Goal: Task Accomplishment & Management: Use online tool/utility

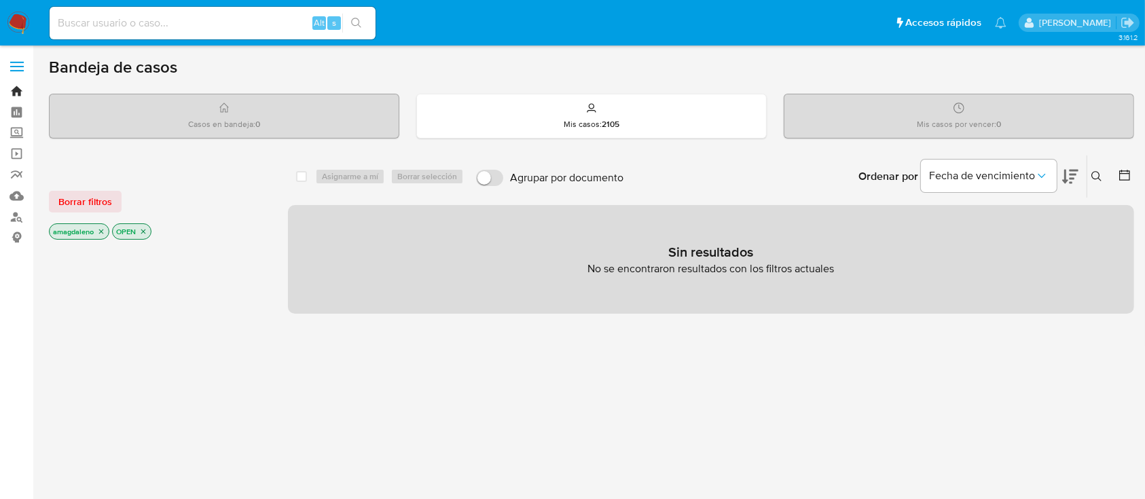
click at [16, 90] on link "Bandeja" at bounding box center [81, 91] width 162 height 21
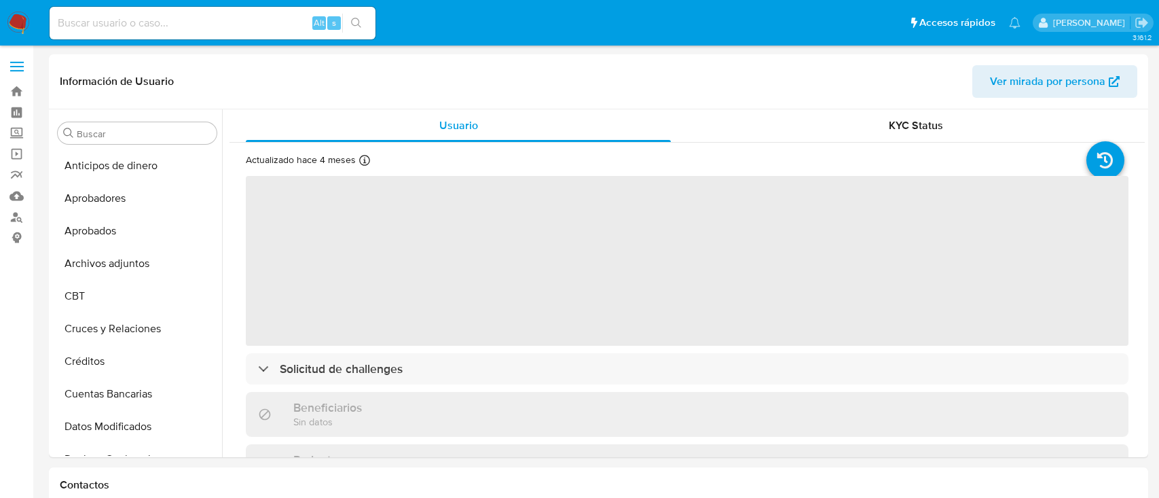
select select "10"
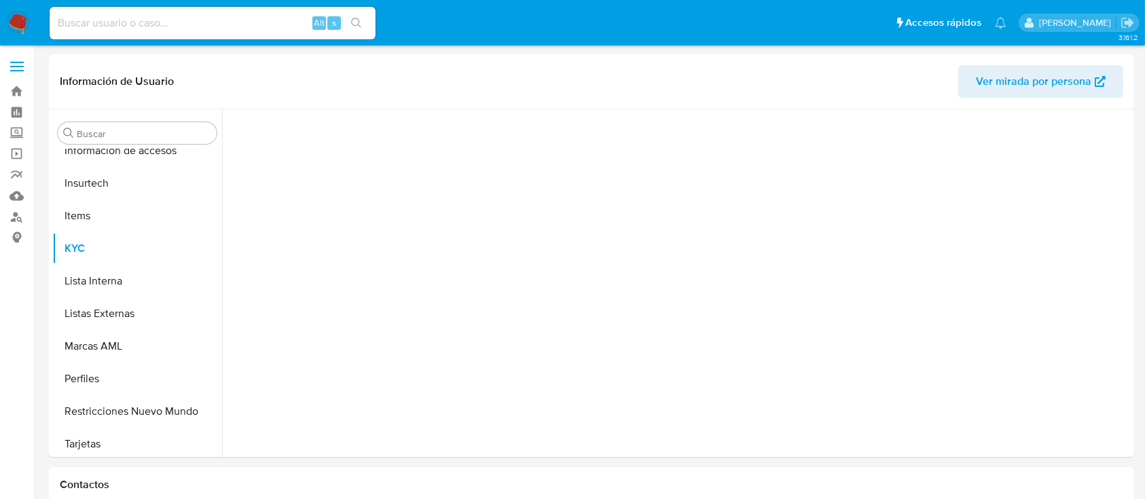
scroll to position [639, 0]
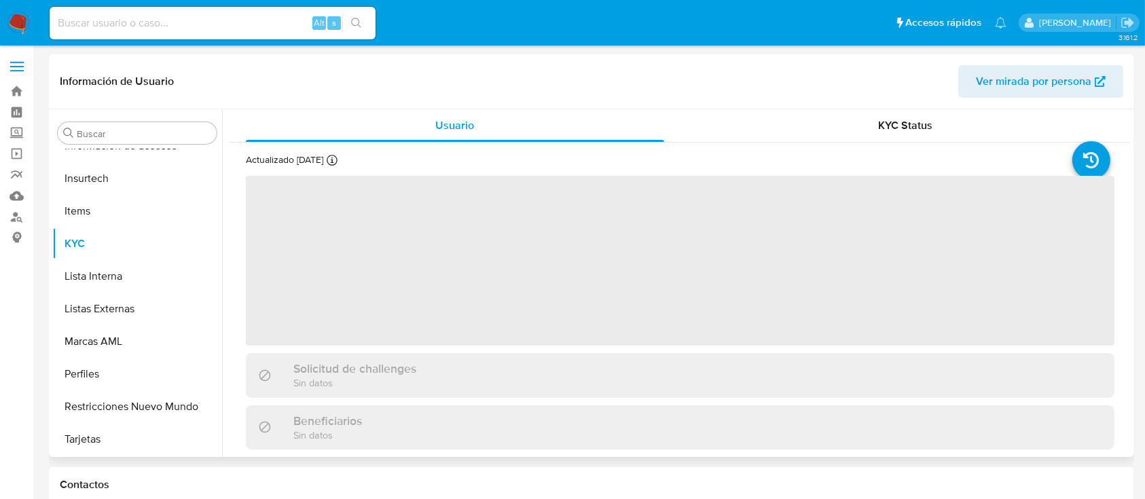
select select "10"
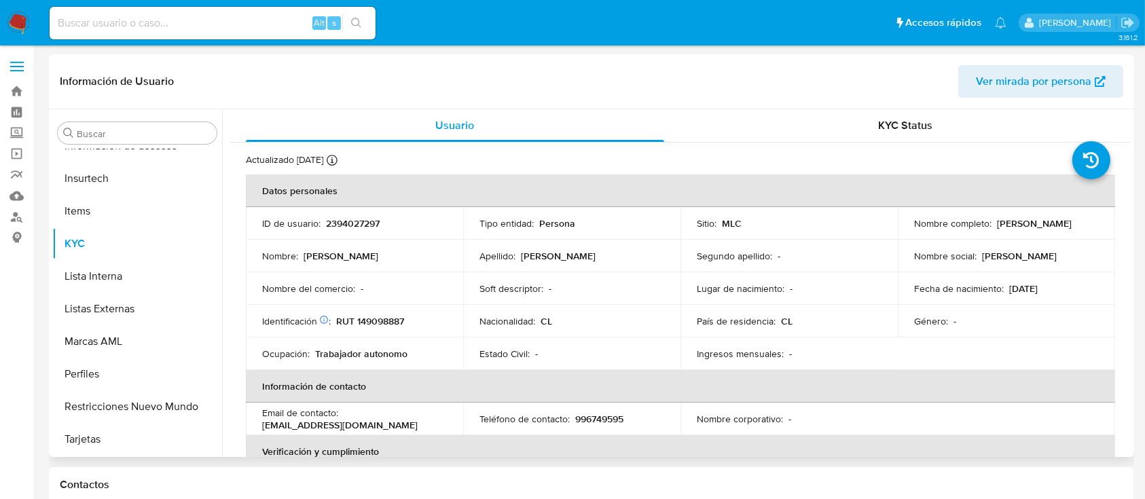
click at [380, 320] on p "RUT 149098887" at bounding box center [370, 321] width 68 height 12
copy p "149098887"
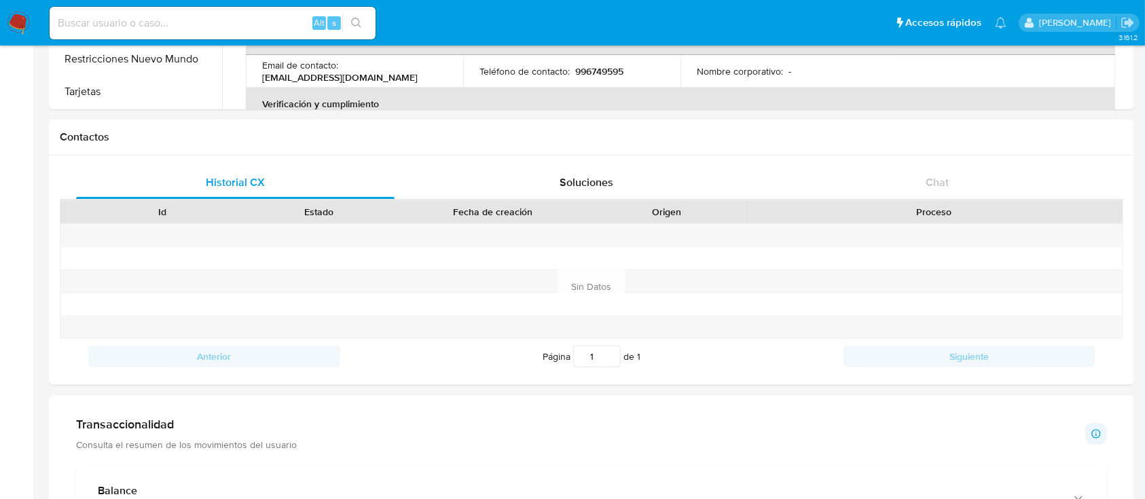
scroll to position [354, 0]
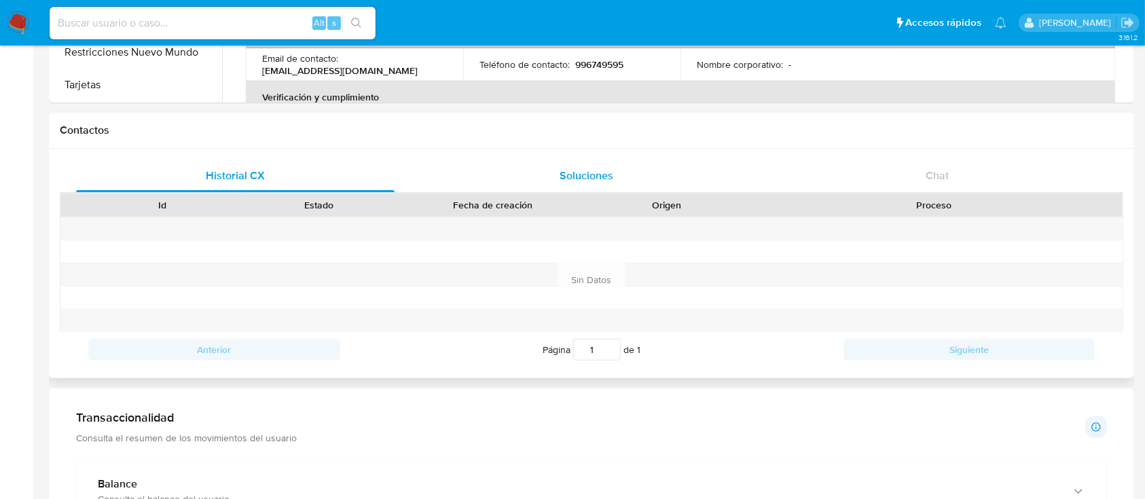
click at [660, 185] on div "Soluciones" at bounding box center [586, 176] width 318 height 33
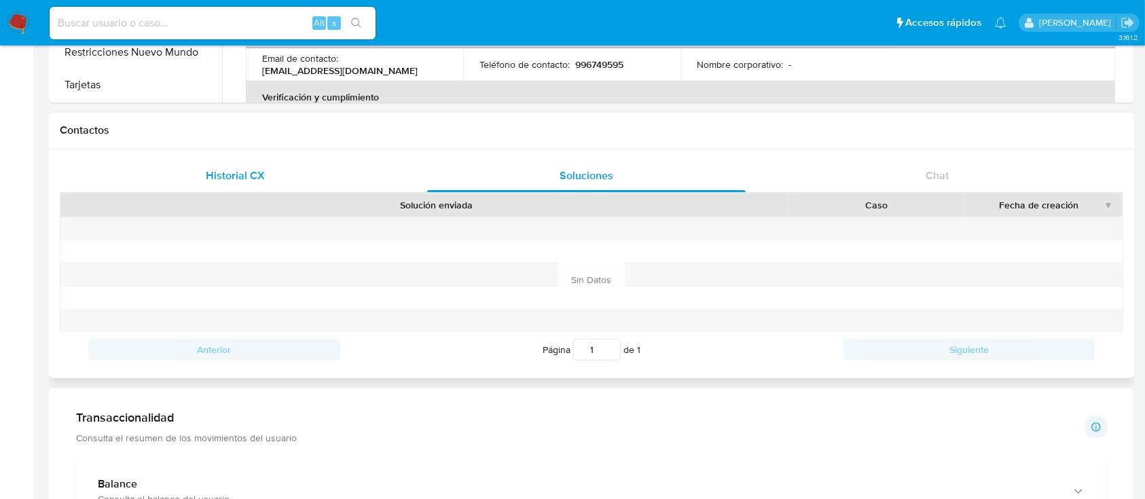
click at [338, 164] on div "Historial CX" at bounding box center [235, 176] width 318 height 33
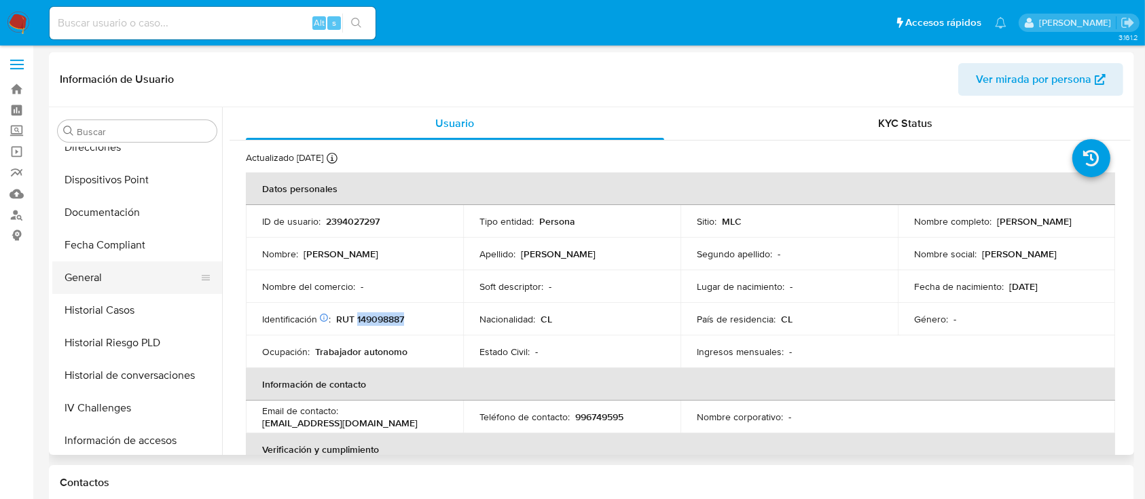
scroll to position [348, 0]
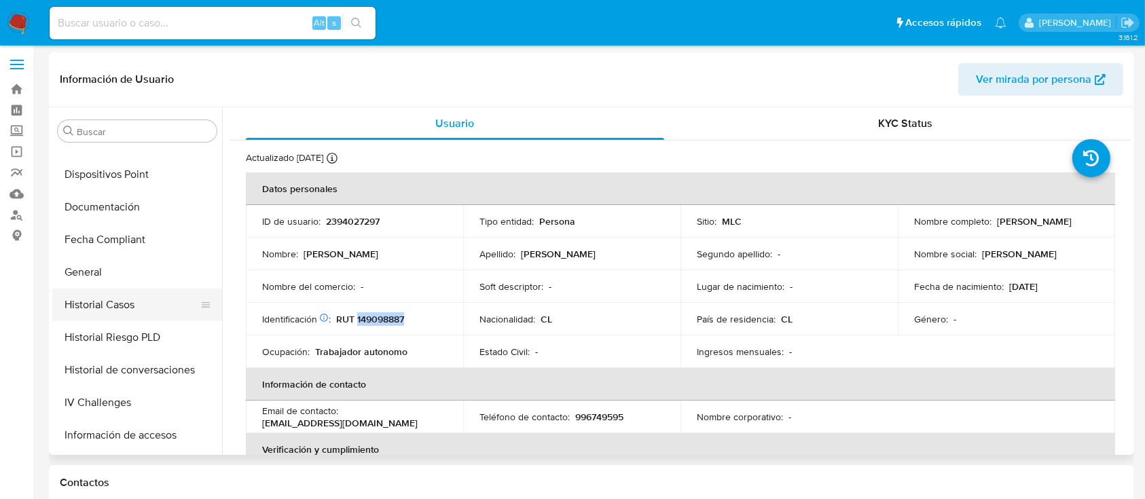
click at [164, 303] on button "Historial Casos" at bounding box center [131, 305] width 159 height 33
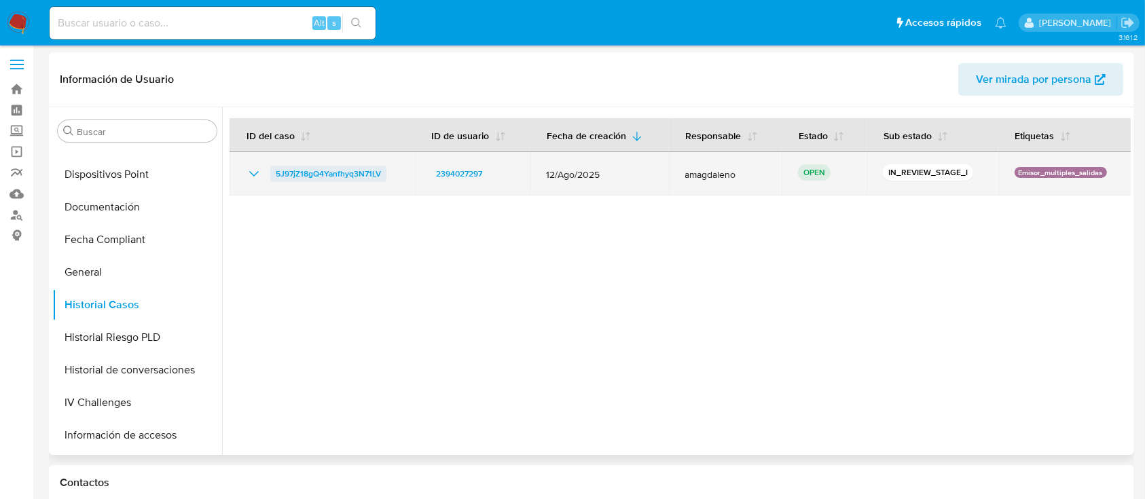
click at [342, 172] on span "5J97jZ18gQ4Yanfhyq3N71LV" at bounding box center [328, 174] width 105 height 16
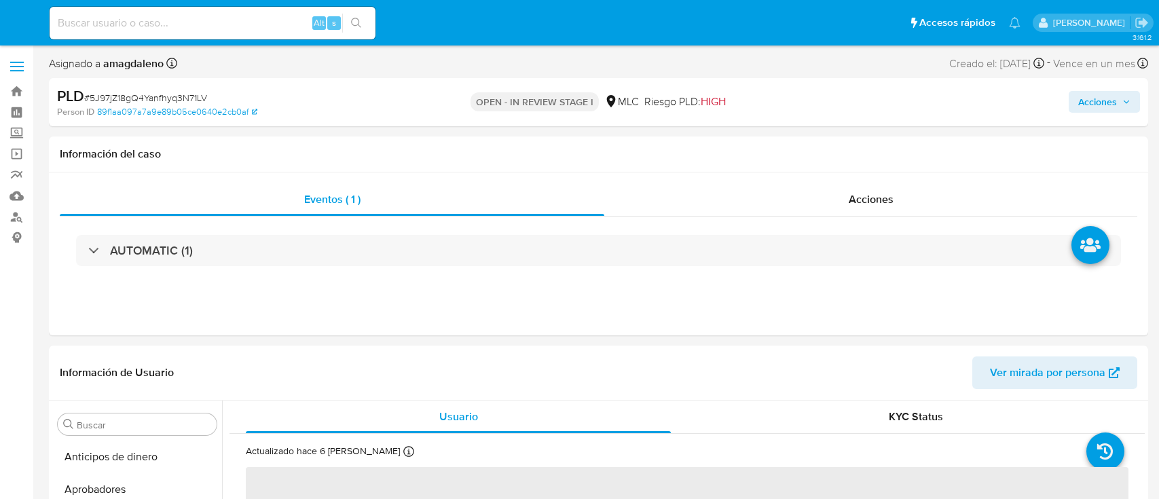
select select "10"
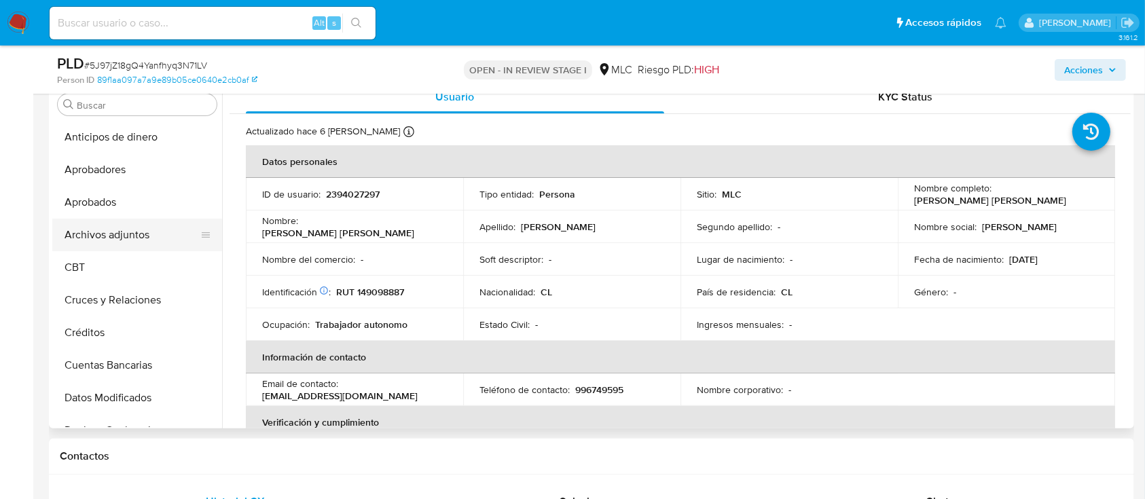
click at [144, 240] on button "Archivos adjuntos" at bounding box center [131, 235] width 159 height 33
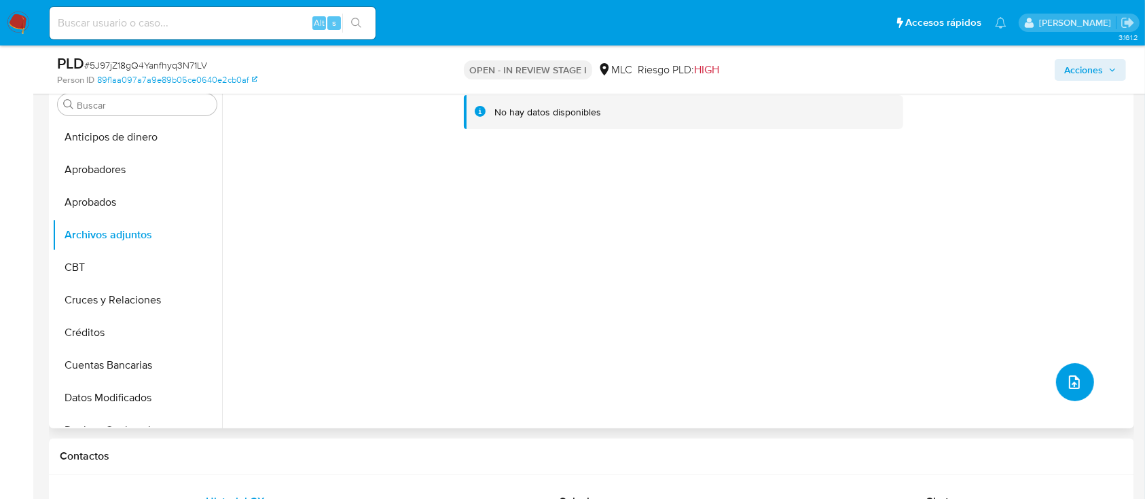
click at [1075, 381] on icon "upload-file" at bounding box center [1074, 382] width 16 height 16
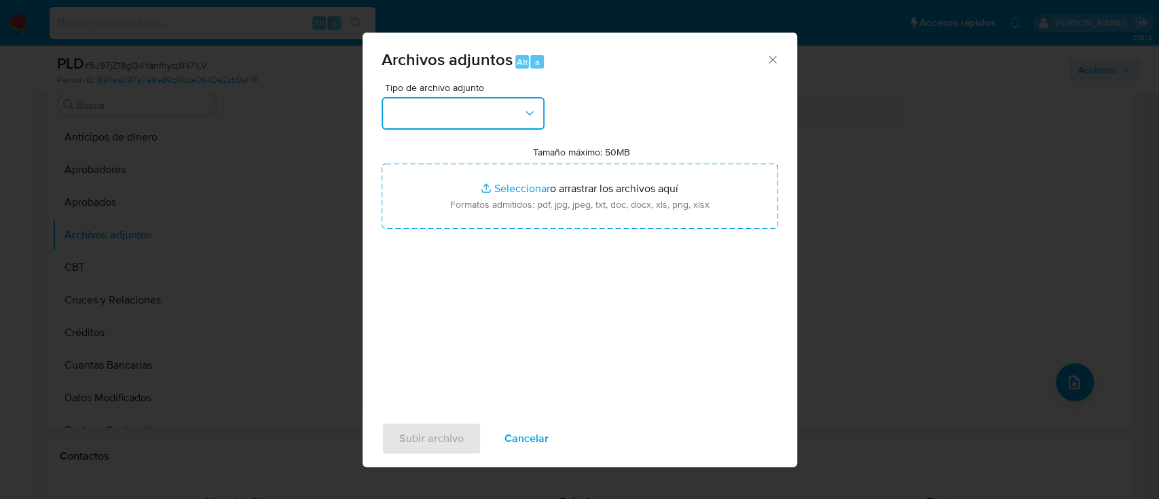
click at [508, 118] on button "button" at bounding box center [463, 113] width 163 height 33
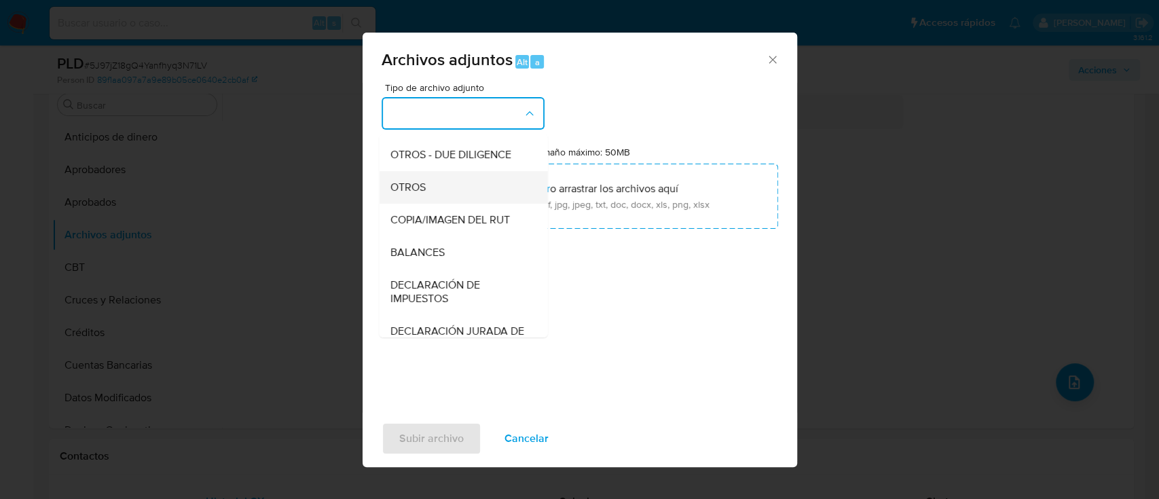
scroll to position [185, 0]
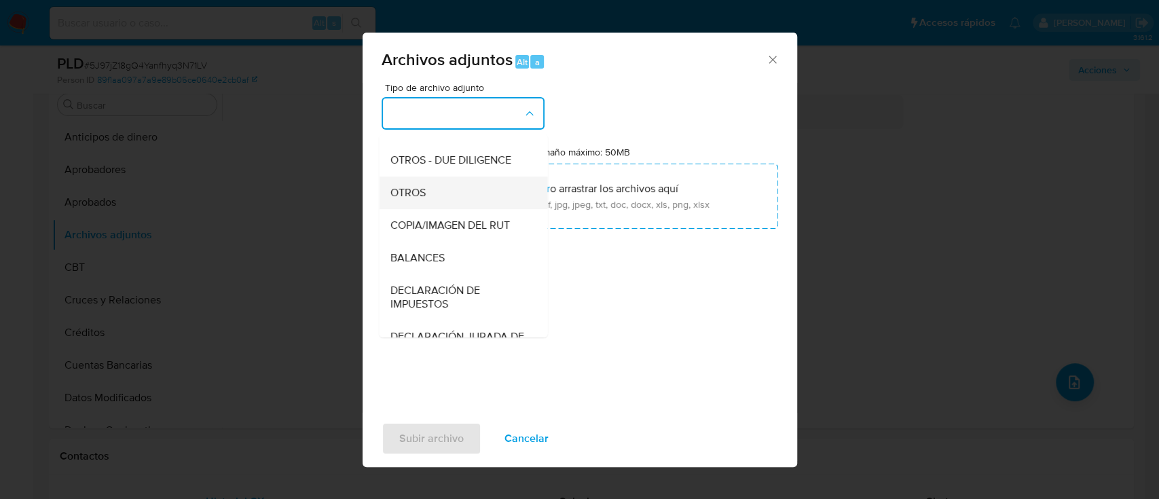
click at [490, 209] on div "OTROS" at bounding box center [459, 193] width 139 height 33
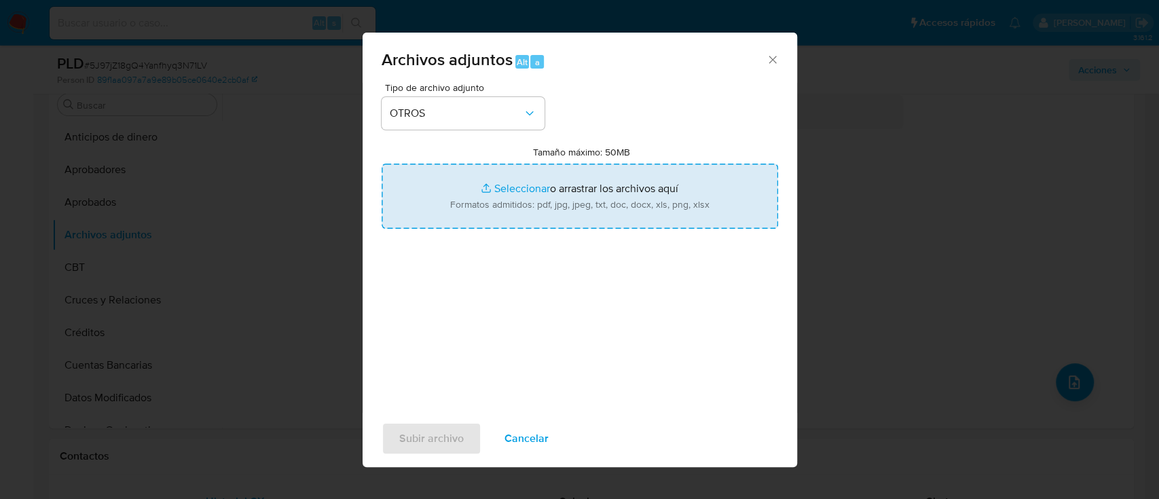
click at [521, 187] on input "Tamaño máximo: 50MB Seleccionar archivos" at bounding box center [580, 196] width 397 height 65
type input "C:\fakepath\2394027297 - 30_09_2025.xlsx"
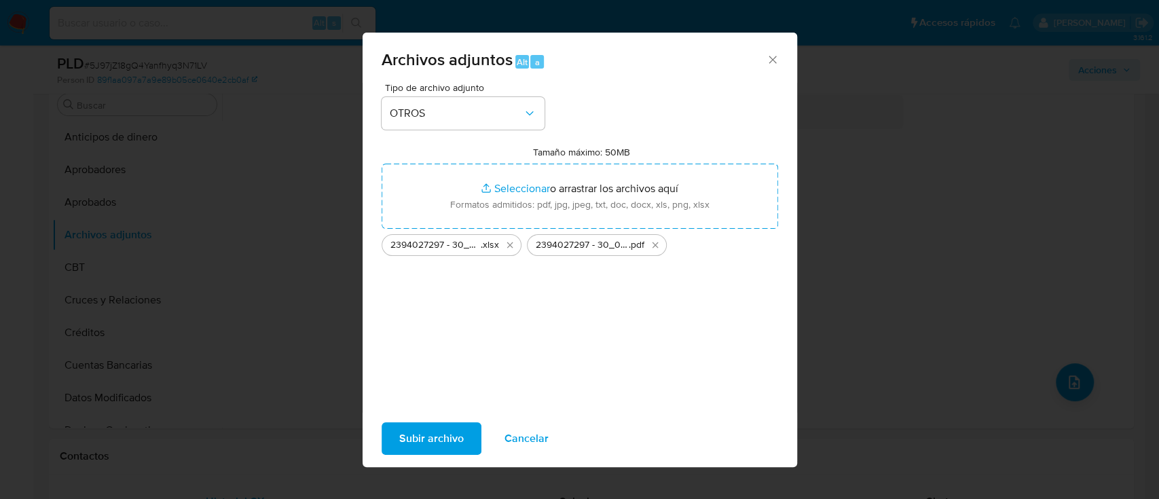
click at [429, 444] on span "Subir archivo" at bounding box center [431, 439] width 65 height 30
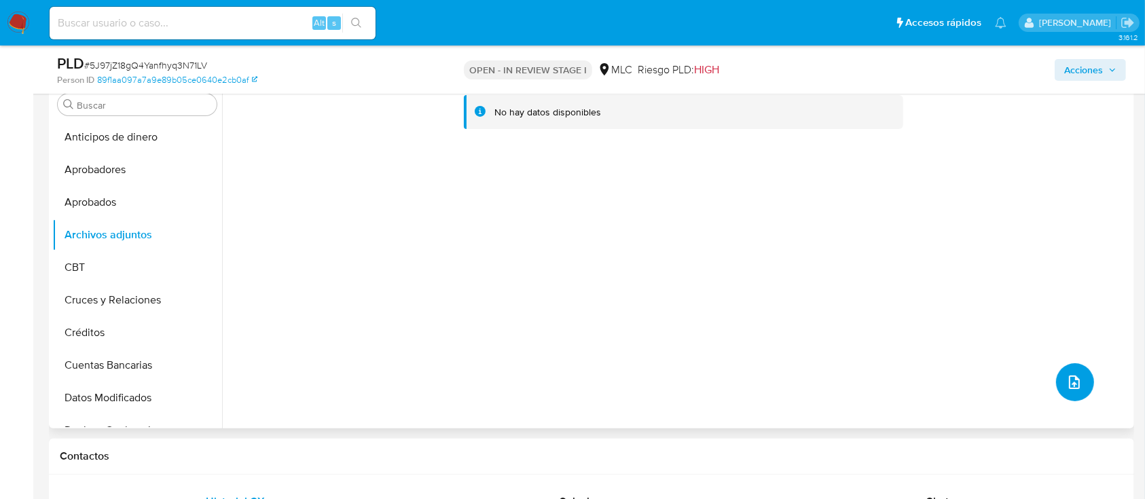
click at [1069, 380] on icon "upload-file" at bounding box center [1074, 382] width 11 height 14
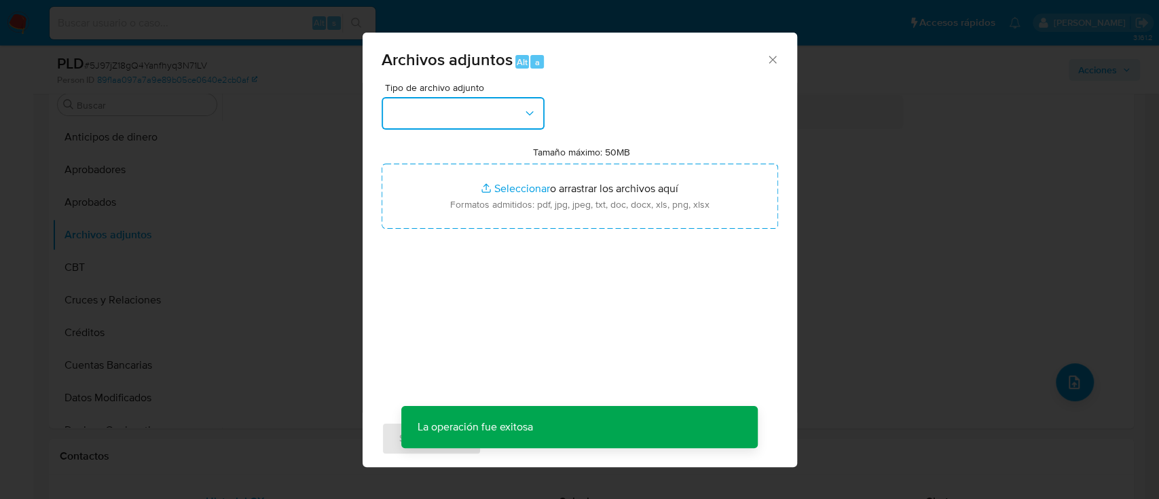
click at [440, 119] on button "button" at bounding box center [463, 113] width 163 height 33
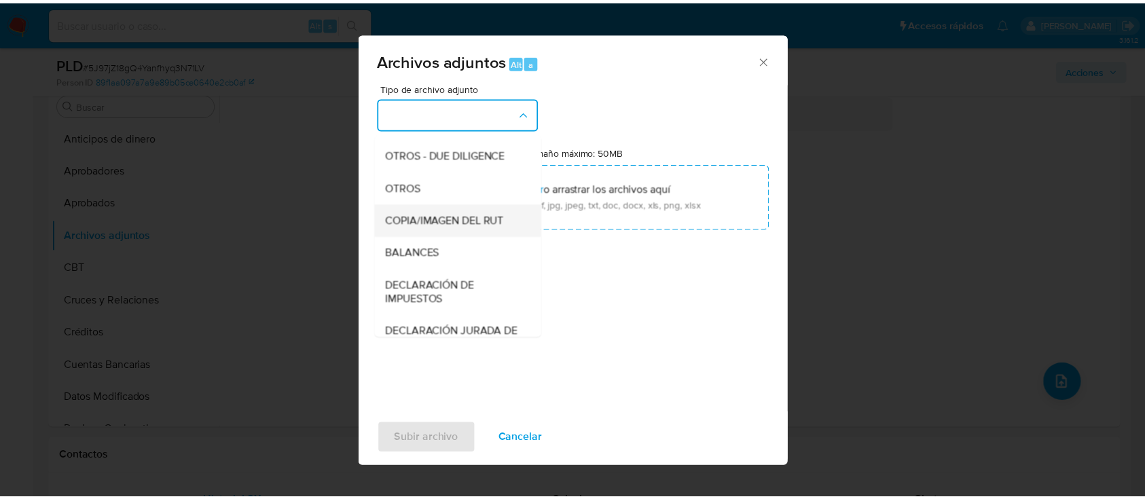
scroll to position [189, 0]
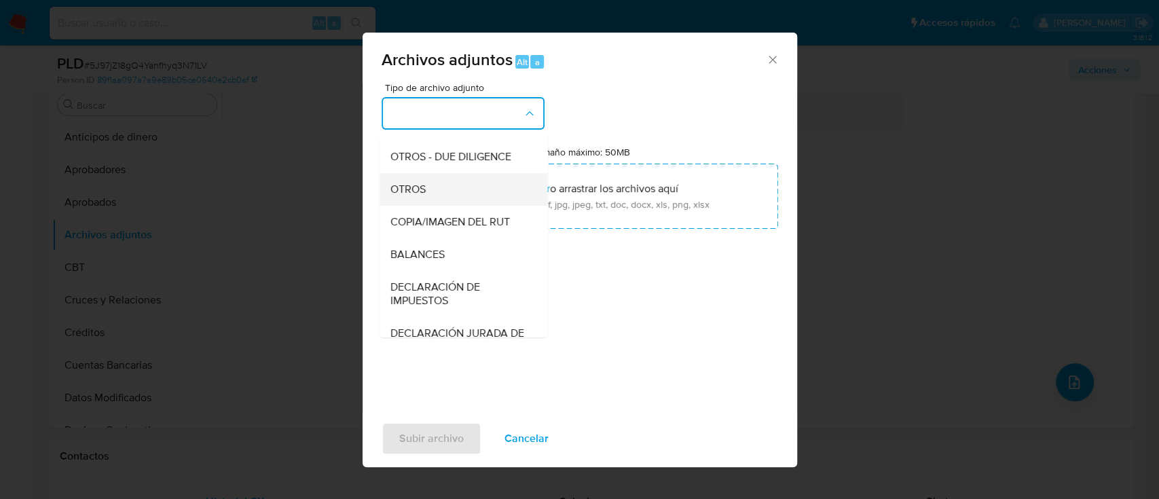
click at [492, 200] on div "OTROS" at bounding box center [459, 189] width 139 height 33
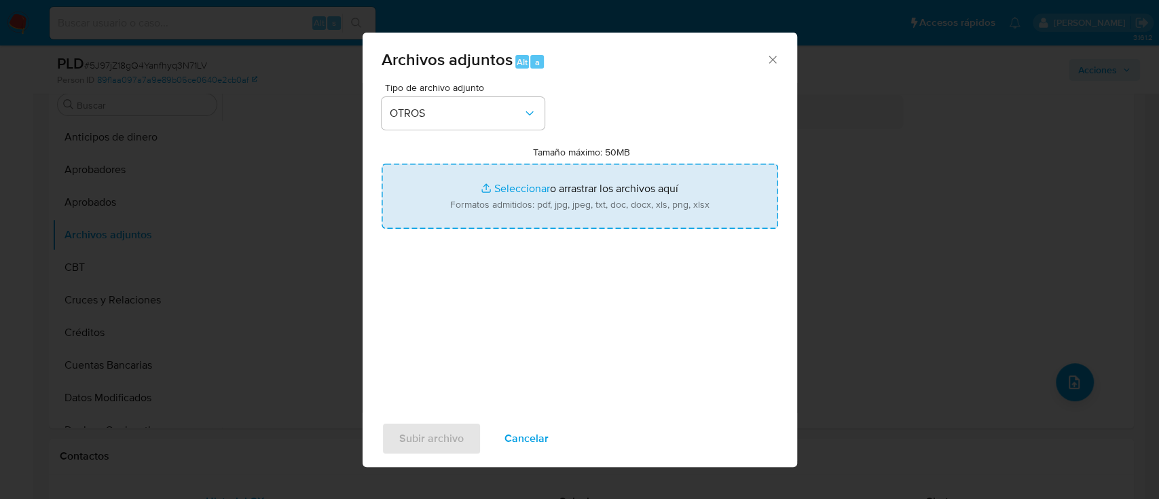
click at [524, 189] on input "Tamaño máximo: 50MB Seleccionar archivos" at bounding box center [580, 196] width 397 height 65
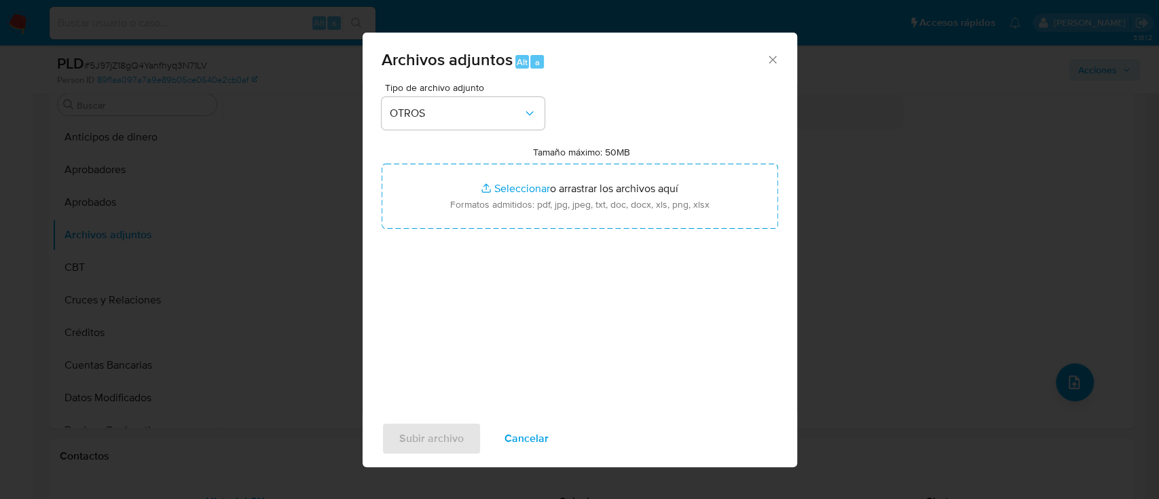
click at [775, 56] on icon "Cerrar" at bounding box center [772, 59] width 7 height 7
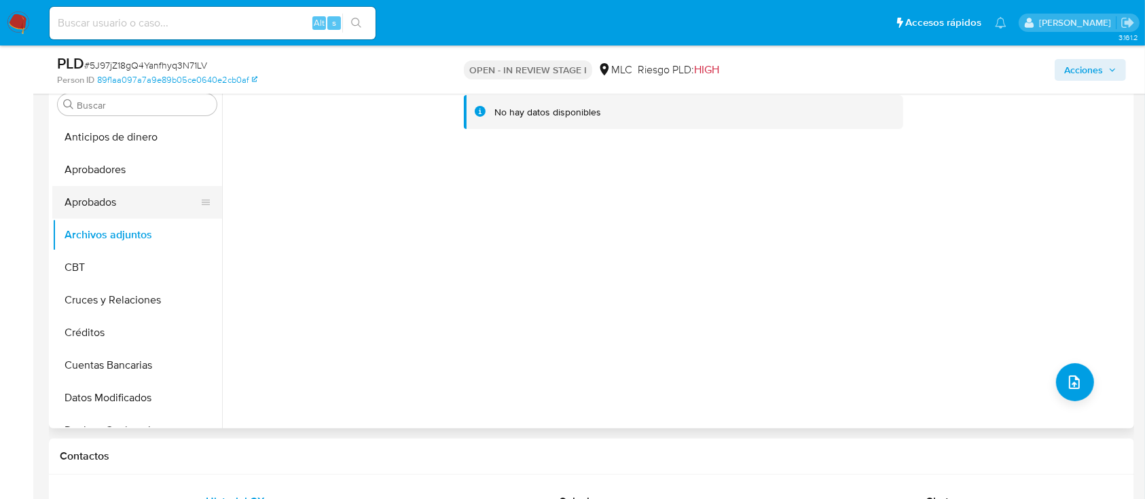
click at [130, 204] on button "Aprobados" at bounding box center [131, 202] width 159 height 33
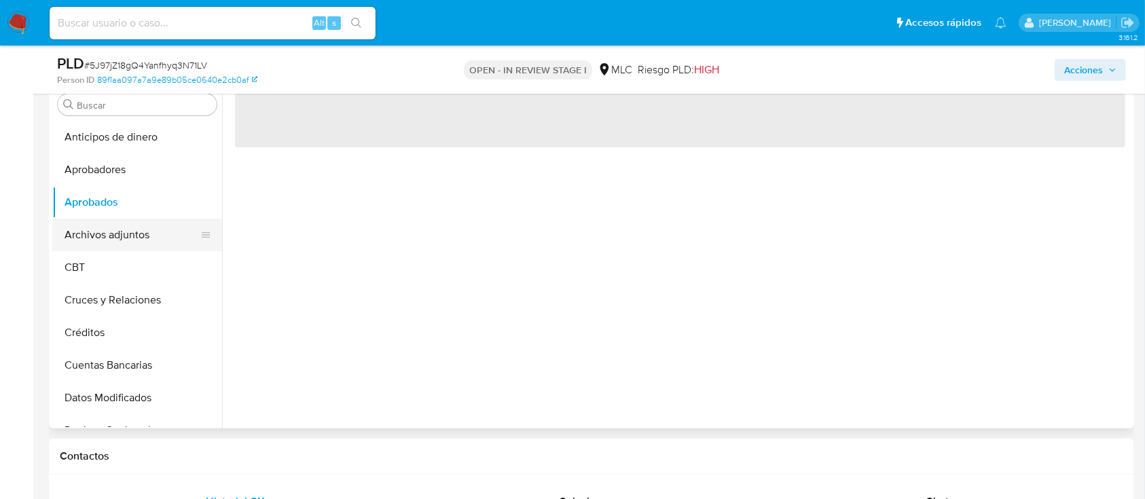
click at [144, 242] on button "Archivos adjuntos" at bounding box center [131, 235] width 159 height 33
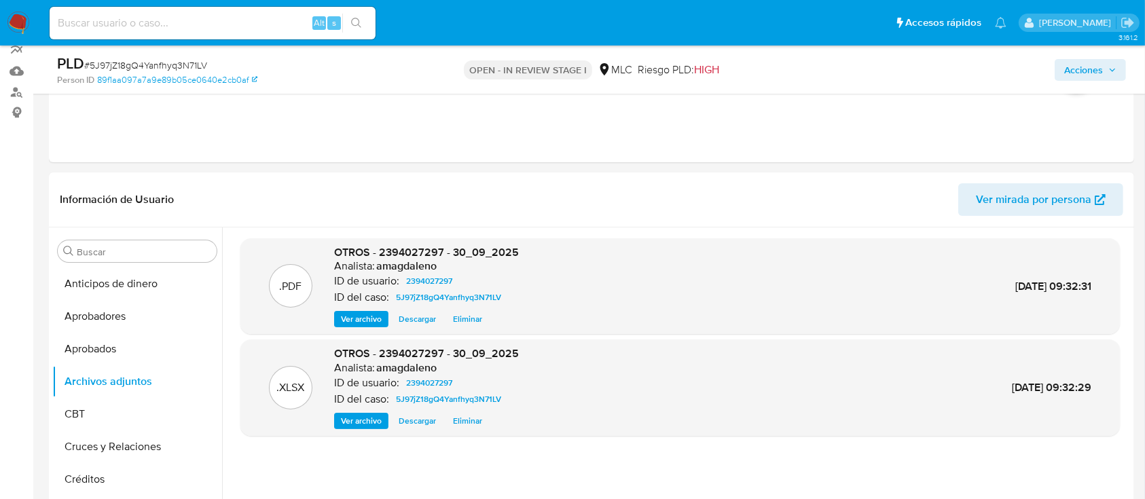
scroll to position [68, 0]
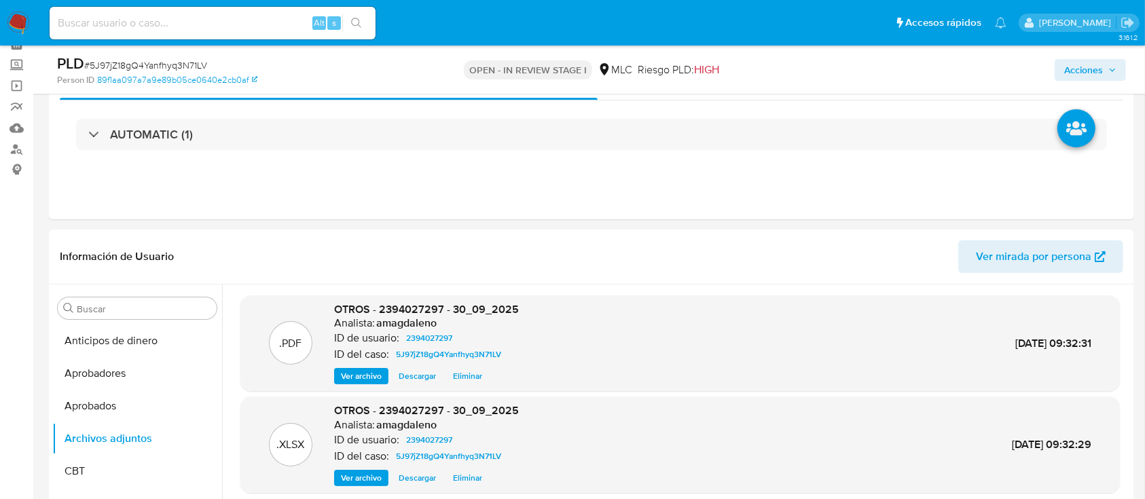
click at [1111, 73] on icon "button" at bounding box center [1112, 70] width 8 height 8
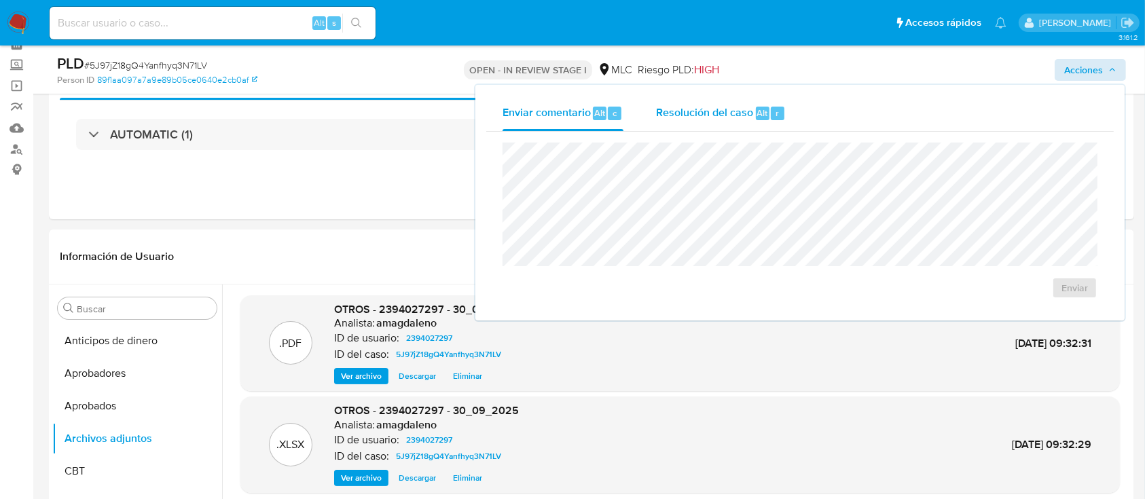
click at [733, 111] on span "Resolución del caso" at bounding box center [704, 113] width 97 height 16
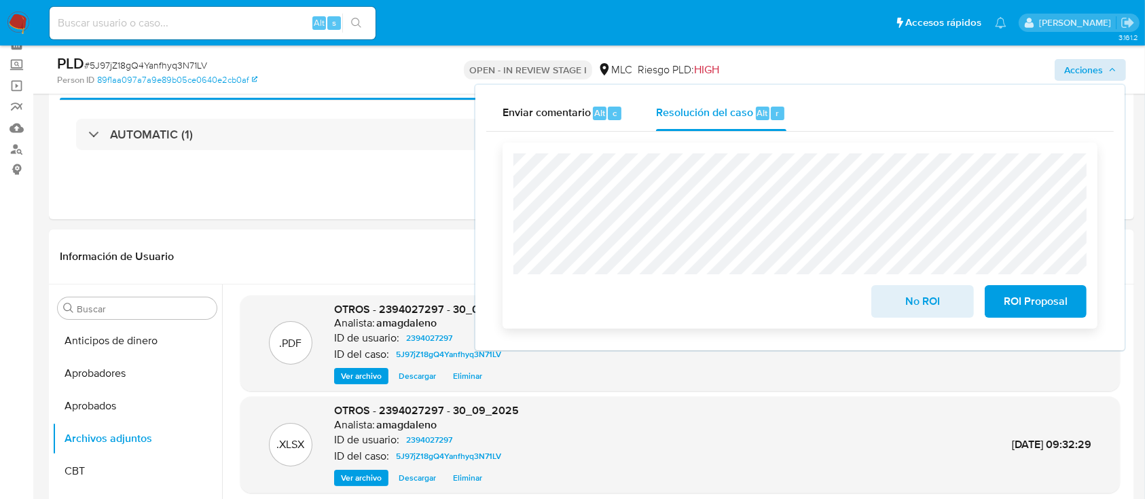
click at [1035, 308] on span "ROI Proposal" at bounding box center [1035, 302] width 67 height 30
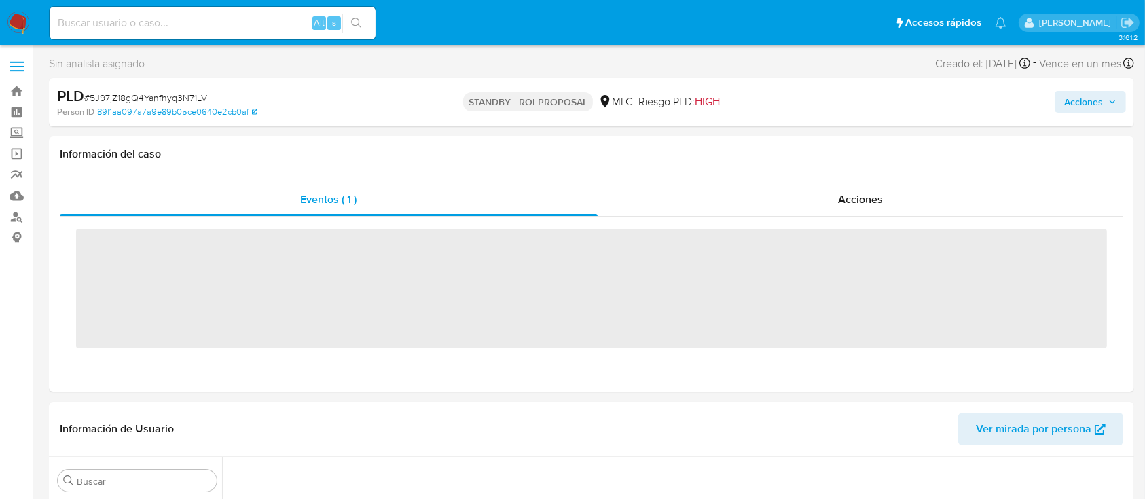
scroll to position [639, 0]
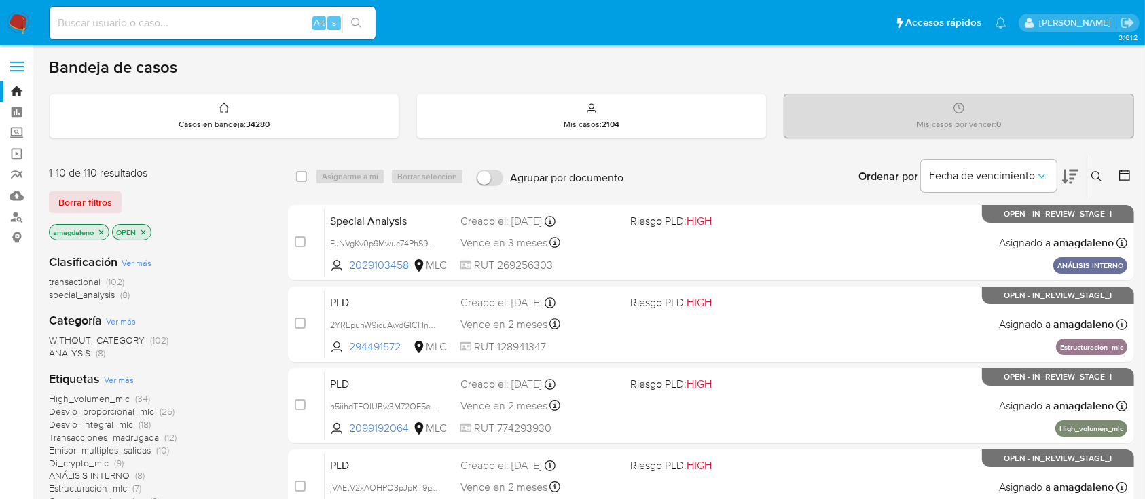
click at [1130, 179] on icon at bounding box center [1125, 175] width 14 height 14
click at [1126, 178] on icon at bounding box center [1125, 175] width 14 height 14
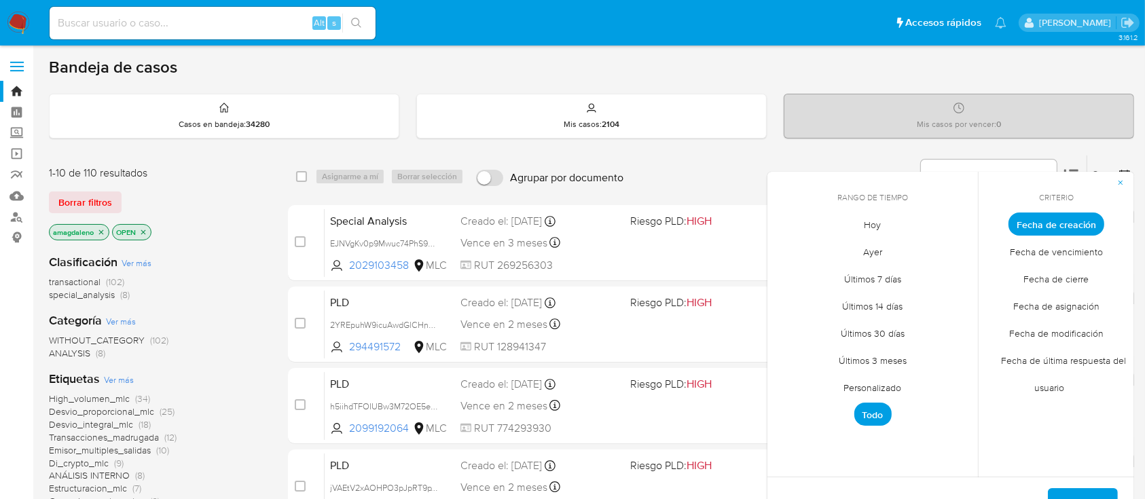
click at [857, 388] on span "Personalizado" at bounding box center [873, 388] width 86 height 28
click at [788, 252] on icon "Mes anterior" at bounding box center [787, 249] width 5 height 10
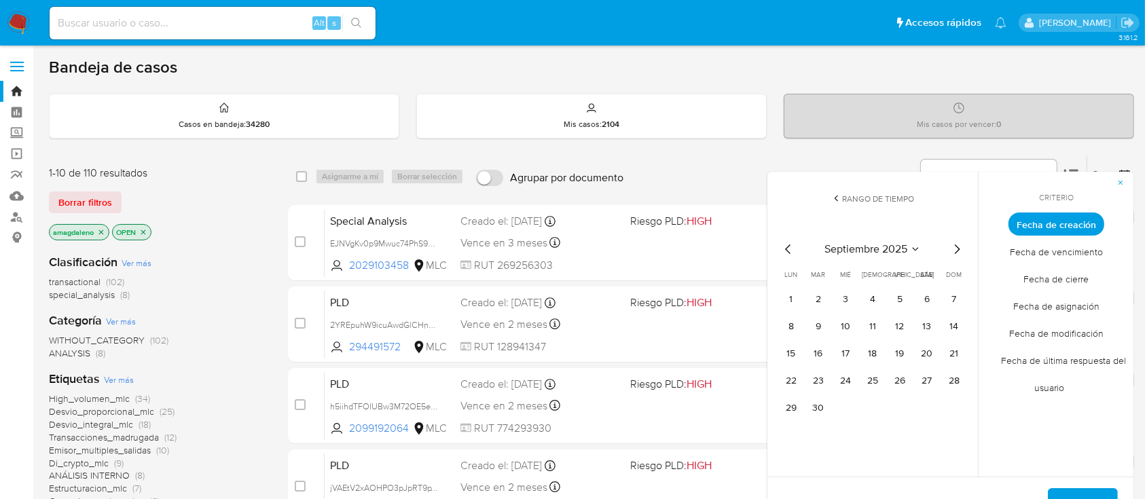
click at [788, 252] on icon "Mes anterior" at bounding box center [787, 249] width 5 height 10
click at [904, 297] on button "1" at bounding box center [900, 300] width 22 height 22
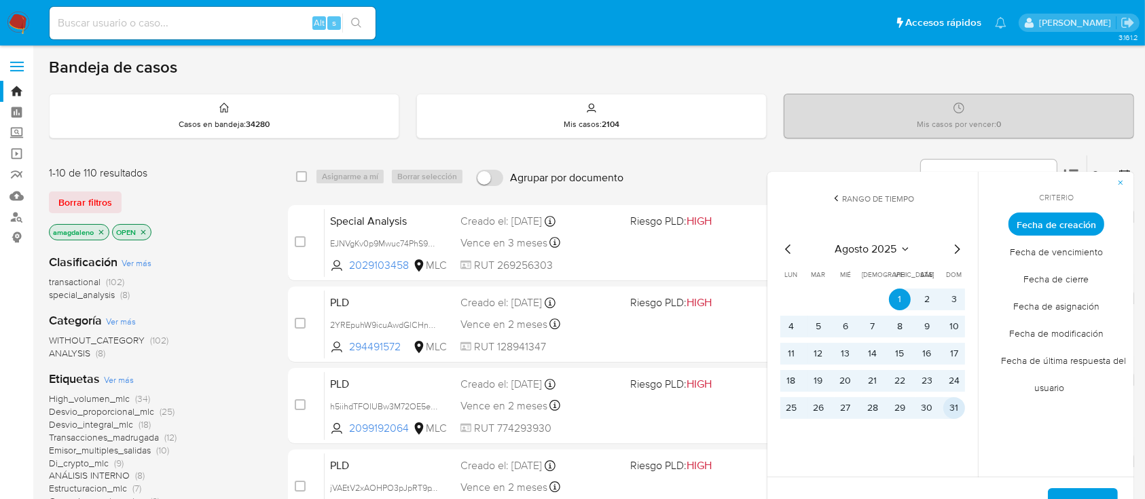
click at [955, 407] on button "31" at bounding box center [954, 408] width 22 height 22
click at [306, 156] on div "select-all-cases-checkbox Asignarme a mí Borrar selección Agrupar por documento…" at bounding box center [711, 176] width 846 height 42
click at [1093, 493] on span "Aplicar" at bounding box center [1082, 505] width 35 height 30
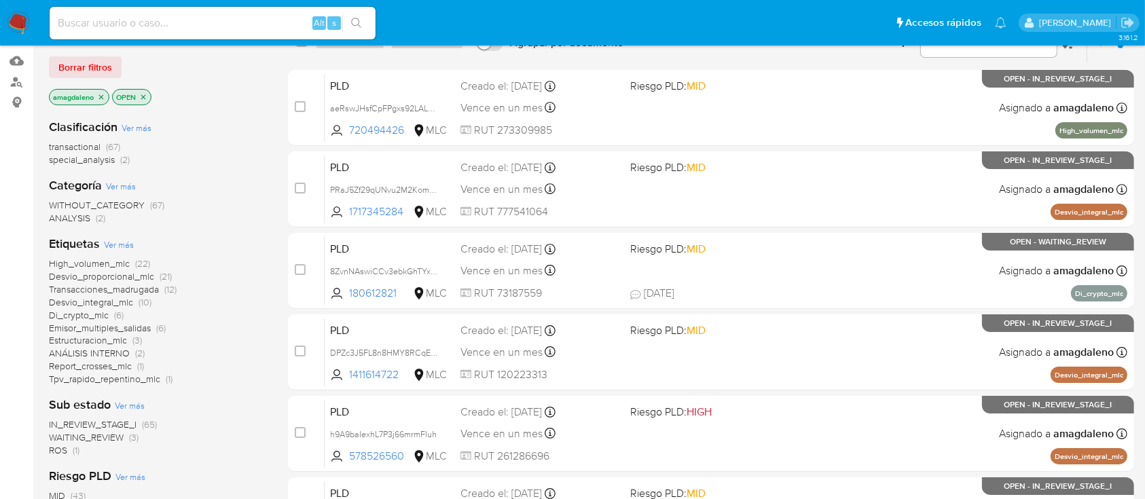
scroll to position [126, 0]
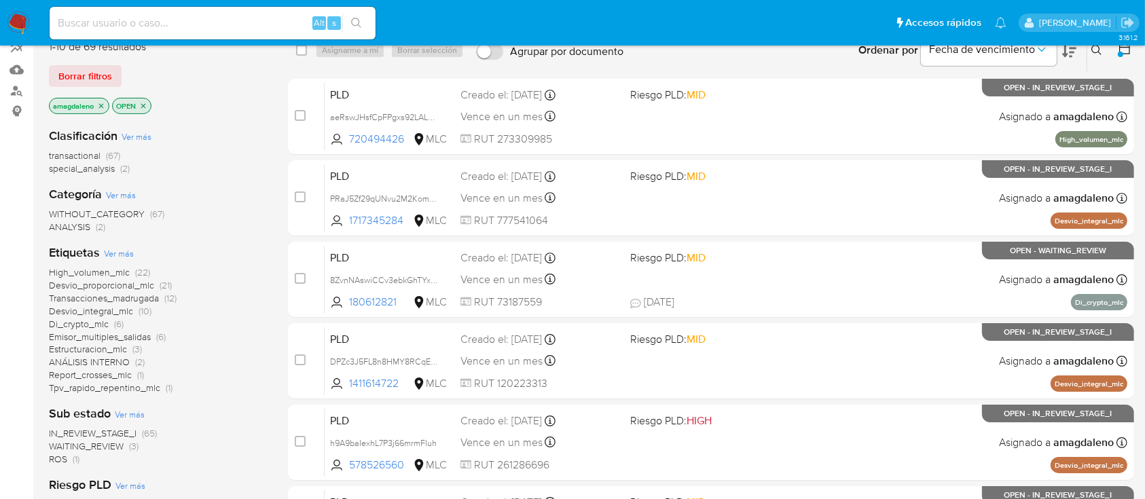
click at [114, 331] on span "Emisor_multiples_salidas" at bounding box center [100, 337] width 102 height 14
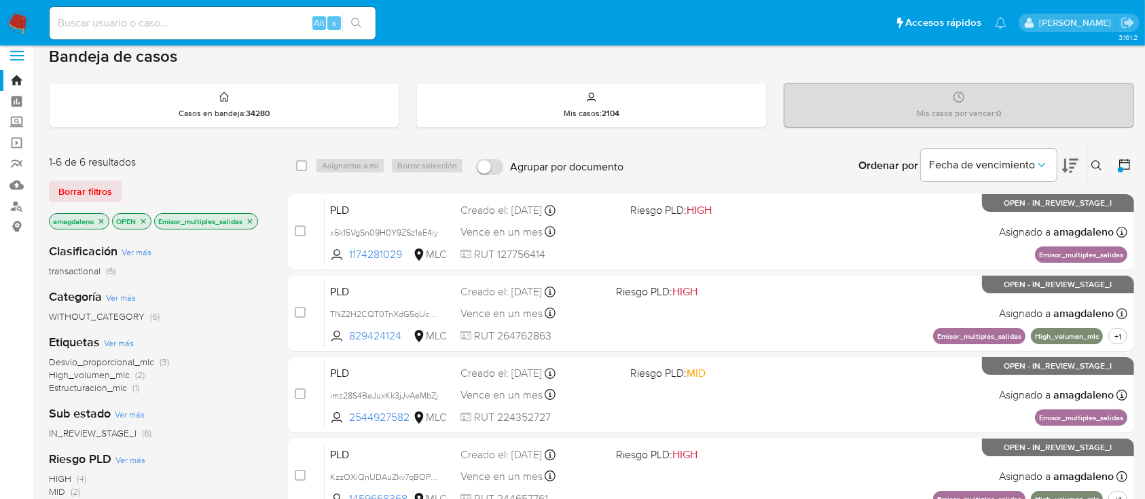
scroll to position [15, 0]
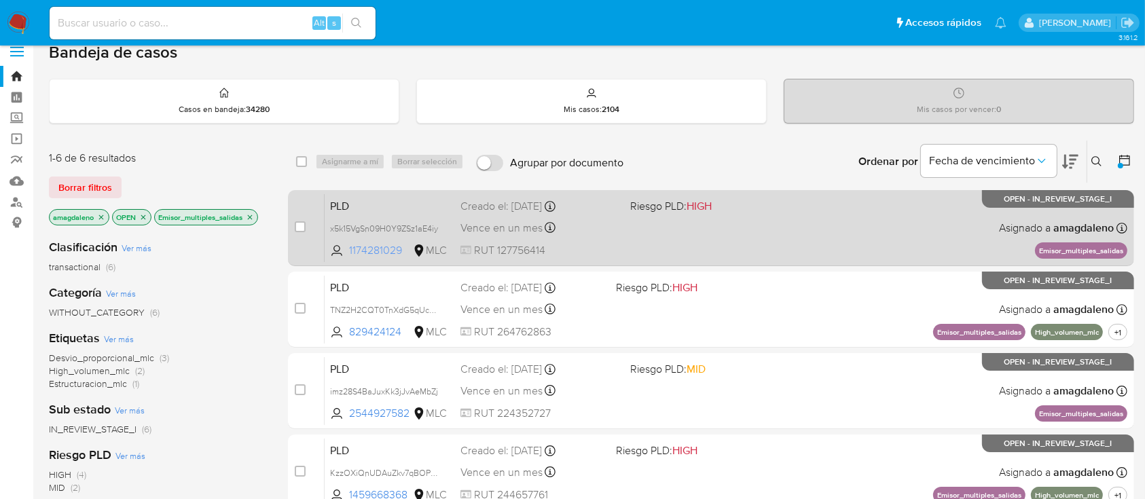
click at [378, 247] on span "1174281029" at bounding box center [379, 250] width 61 height 15
click at [374, 247] on span "1174281029" at bounding box center [379, 250] width 61 height 15
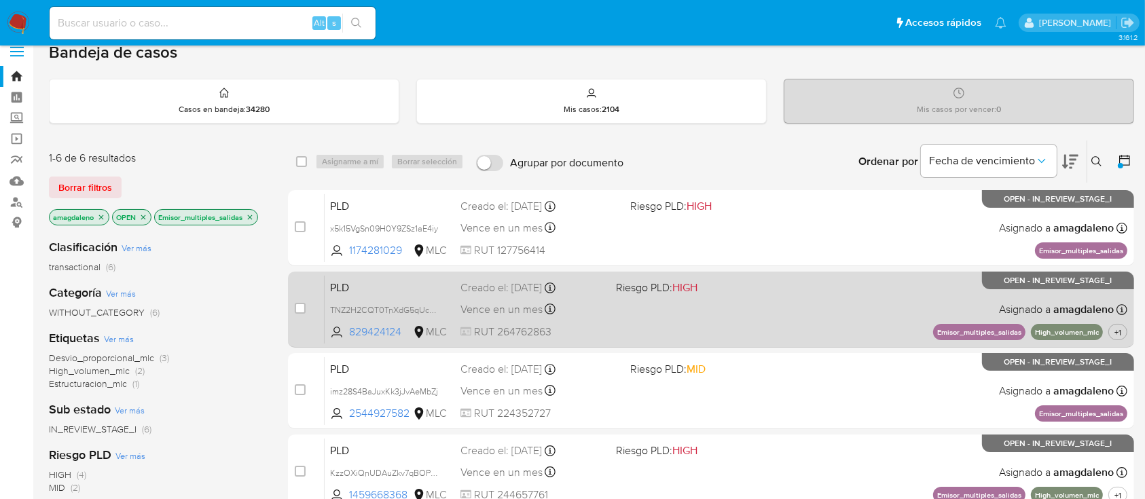
click at [353, 339] on div "PLD TNZ2H2CQT0TnXdG5qUcpFGzw 829424124 MLC Riesgo PLD: HIGH Creado el: 12/08/20…" at bounding box center [726, 309] width 803 height 69
click at [378, 329] on span "829424124" at bounding box center [379, 332] width 61 height 15
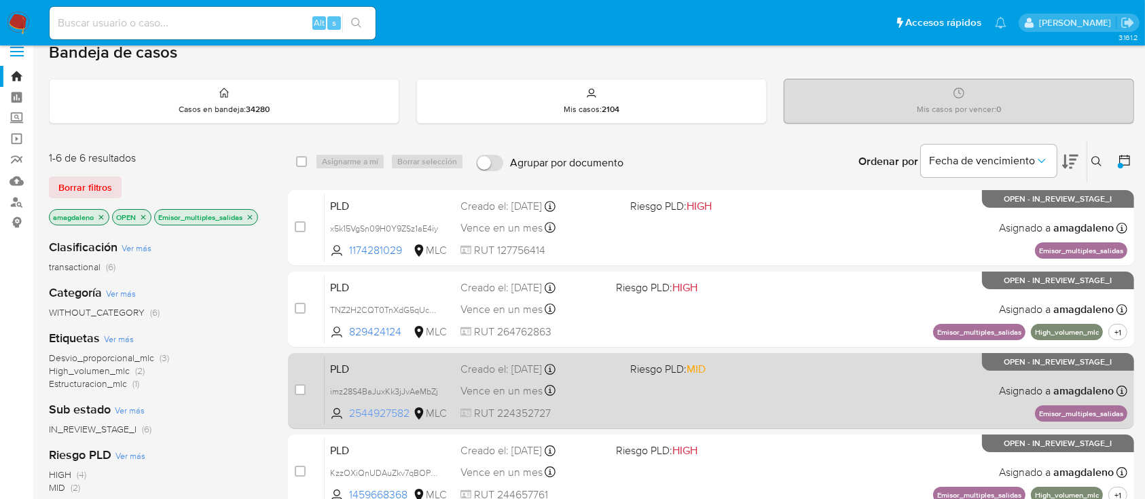
click at [378, 410] on span "2544927582" at bounding box center [379, 413] width 61 height 15
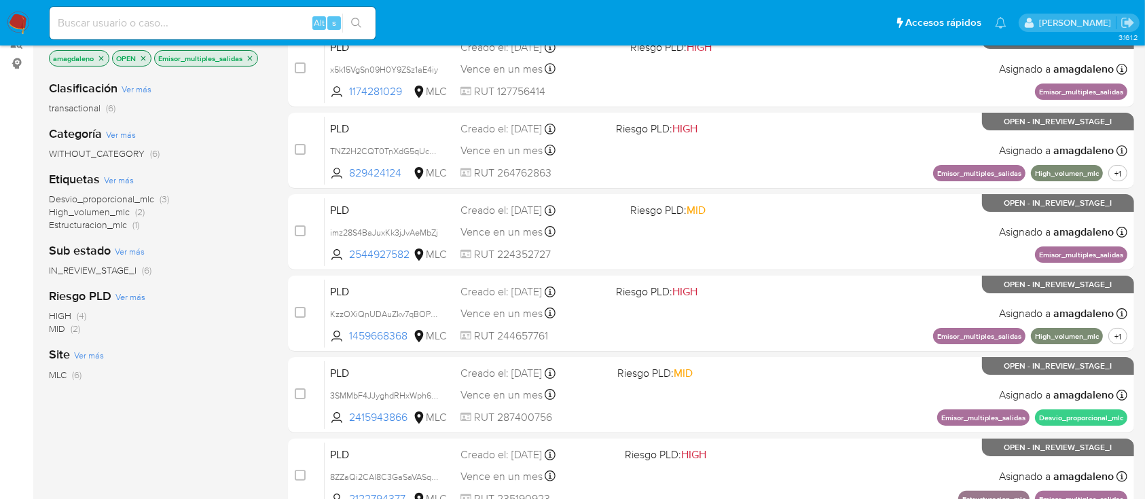
scroll to position [153, 0]
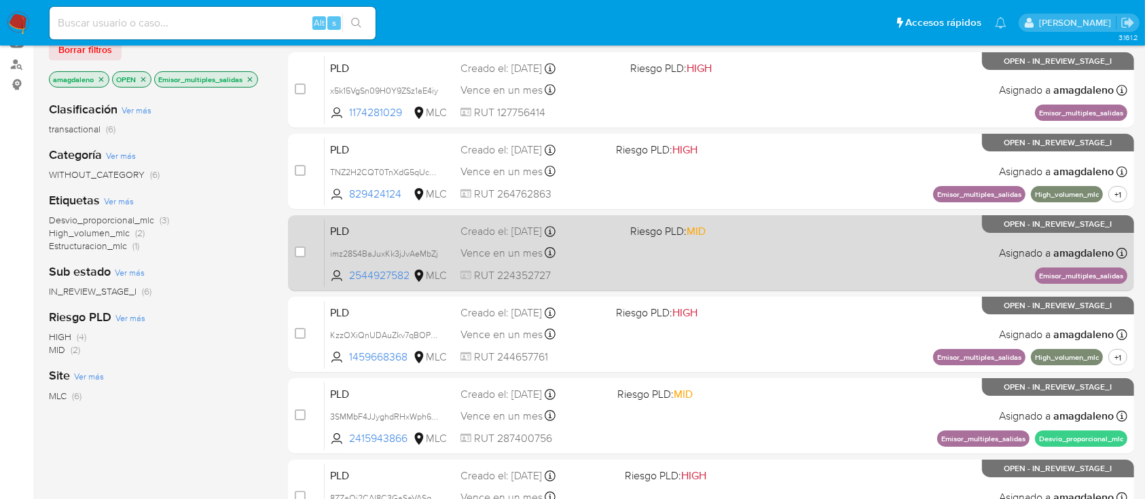
click at [621, 274] on div "PLD imz28S4BaJuxKk3jJvAeMbZj 2544927582 MLC Riesgo PLD: MID Creado el: 12/08/20…" at bounding box center [726, 253] width 803 height 69
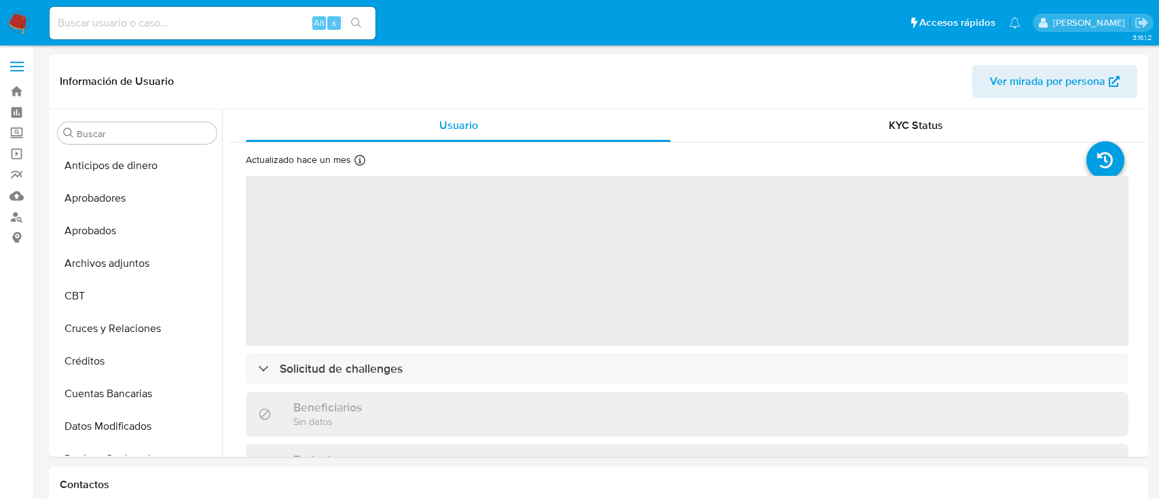
select select "10"
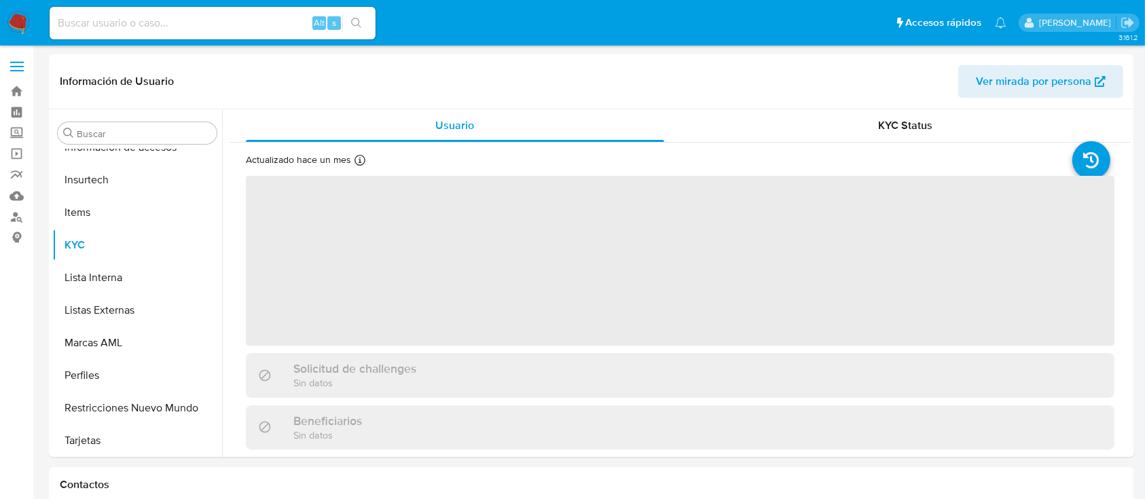
scroll to position [639, 0]
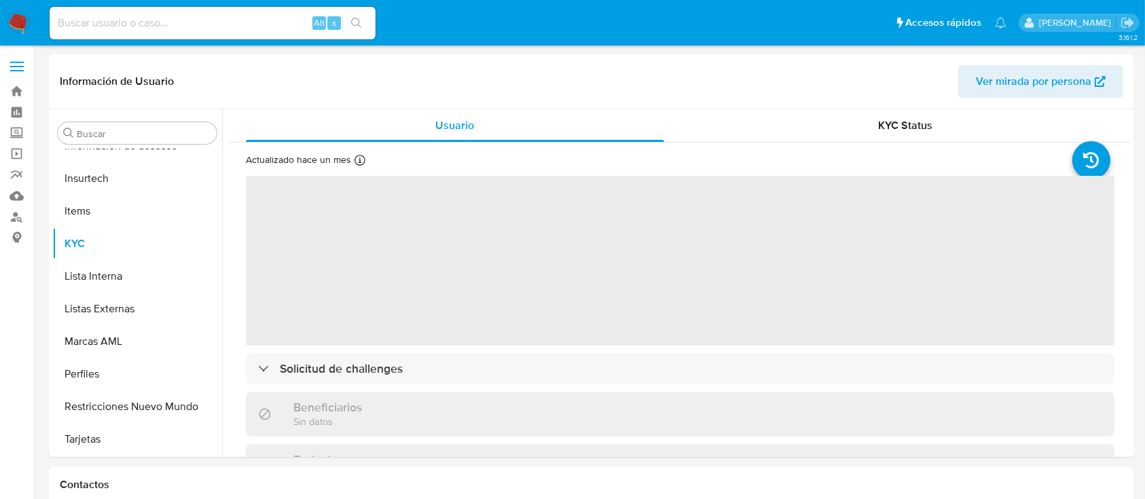
select select "10"
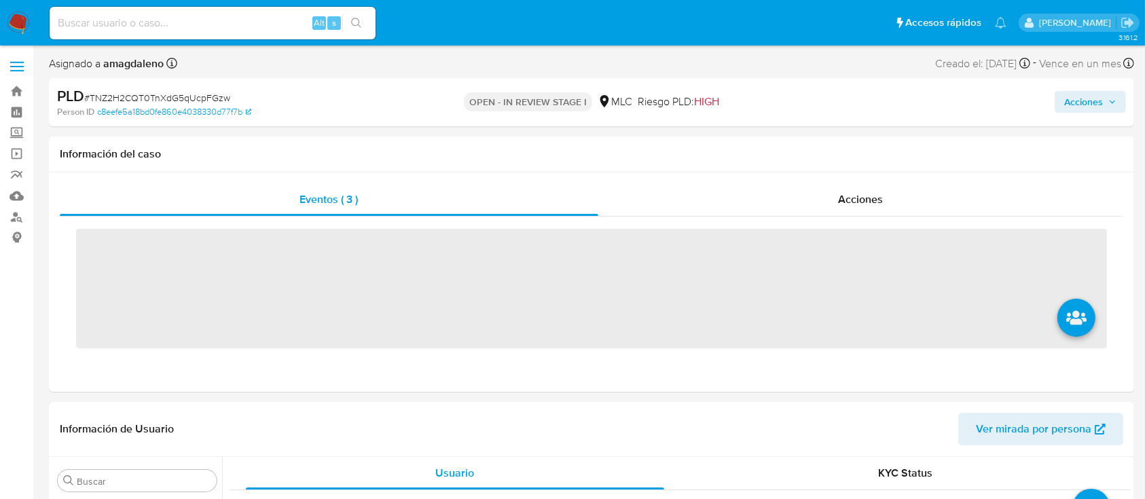
scroll to position [639, 0]
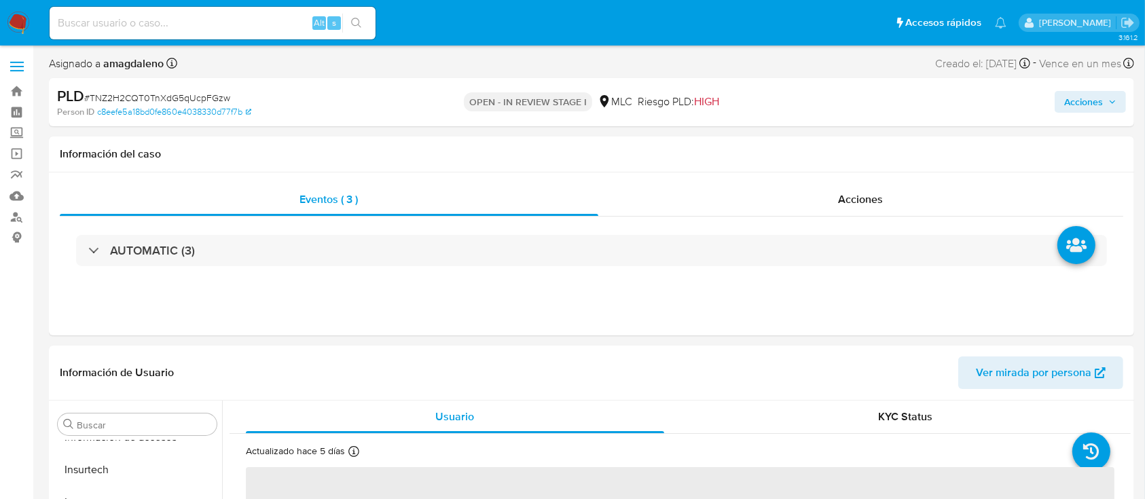
select select "10"
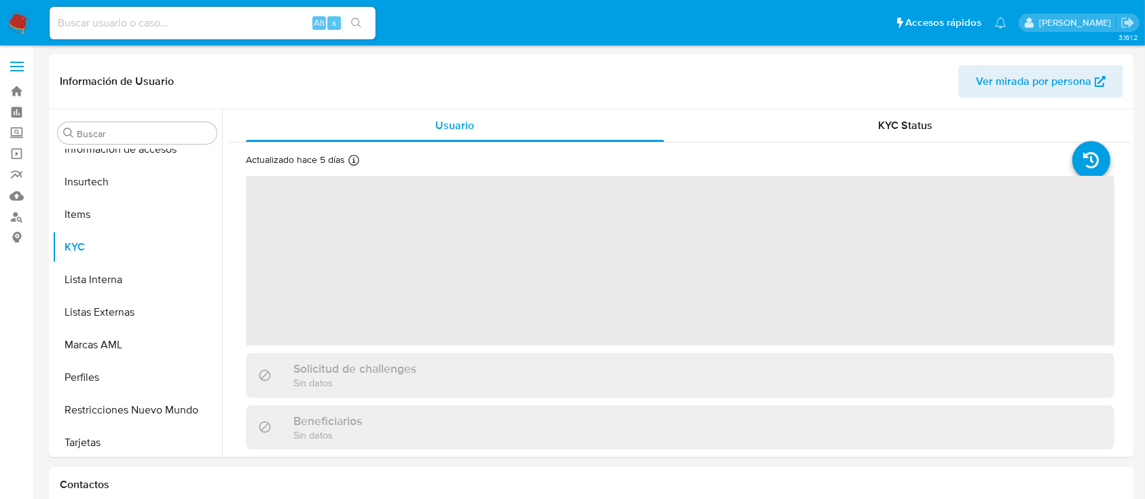
scroll to position [639, 0]
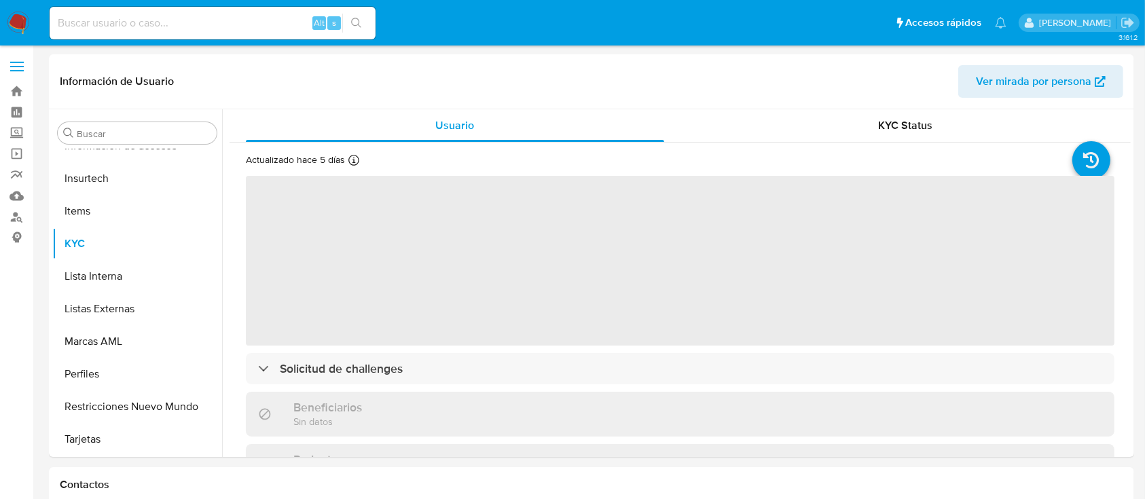
select select "10"
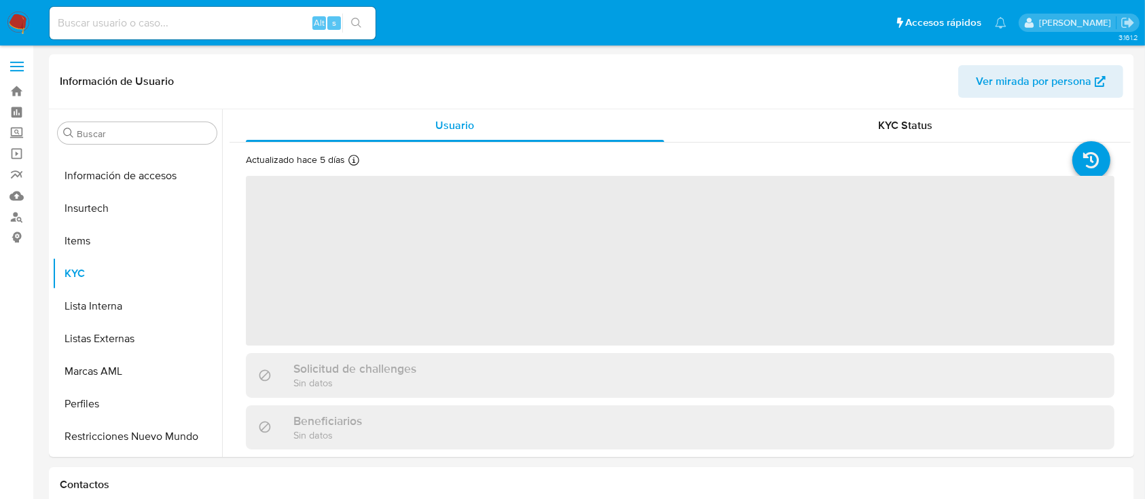
scroll to position [639, 0]
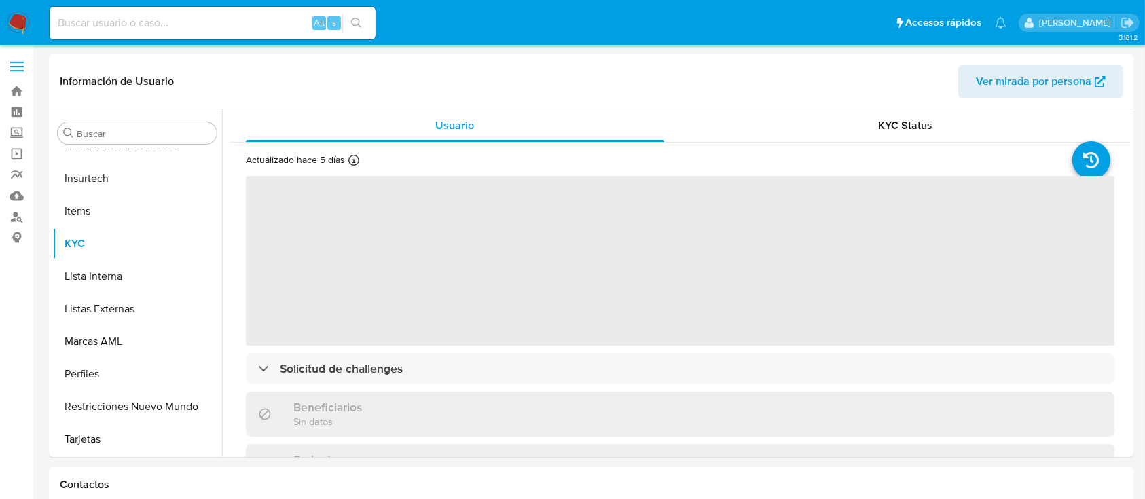
select select "10"
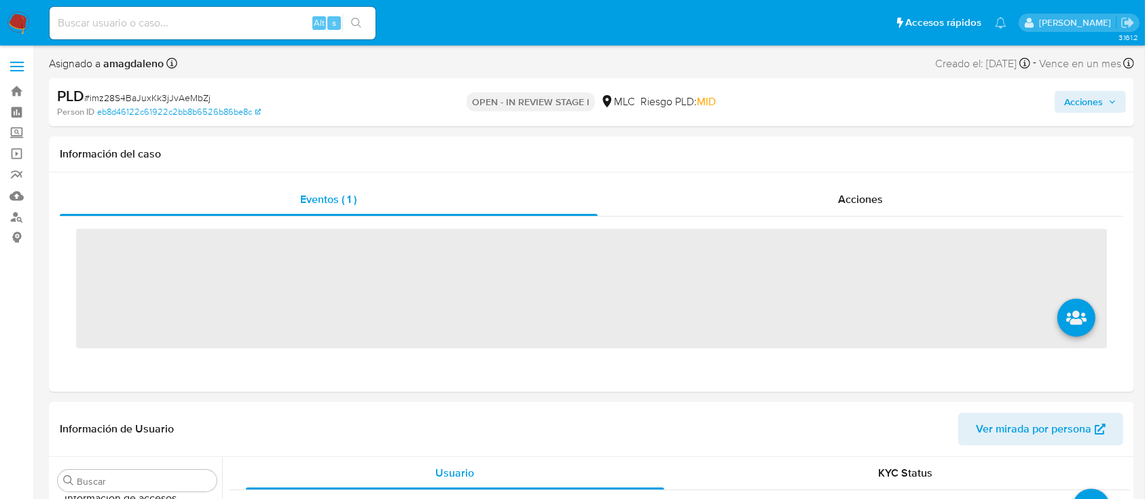
scroll to position [639, 0]
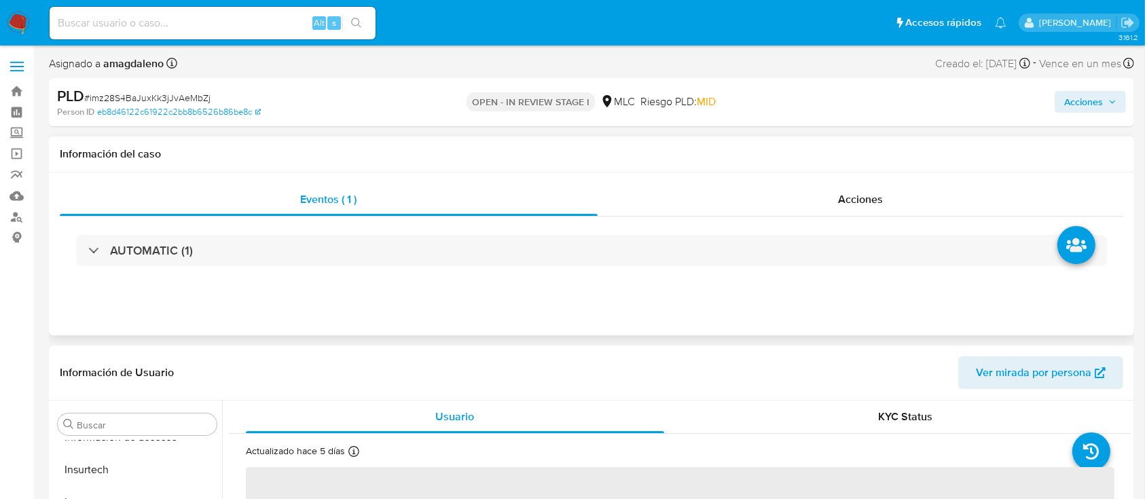
select select "10"
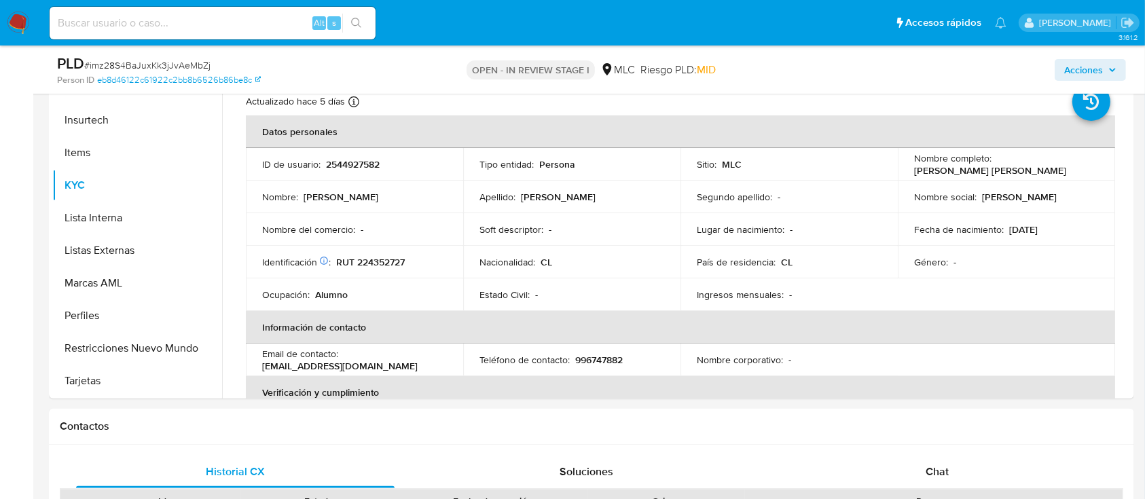
scroll to position [314, 0]
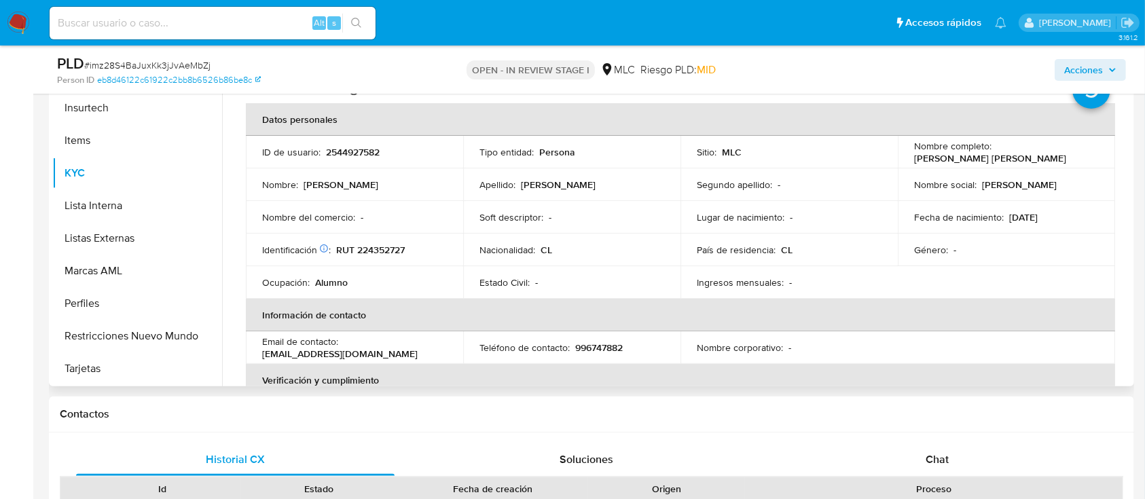
click at [391, 246] on p "RUT 224352727" at bounding box center [370, 250] width 69 height 12
copy p "224352727"
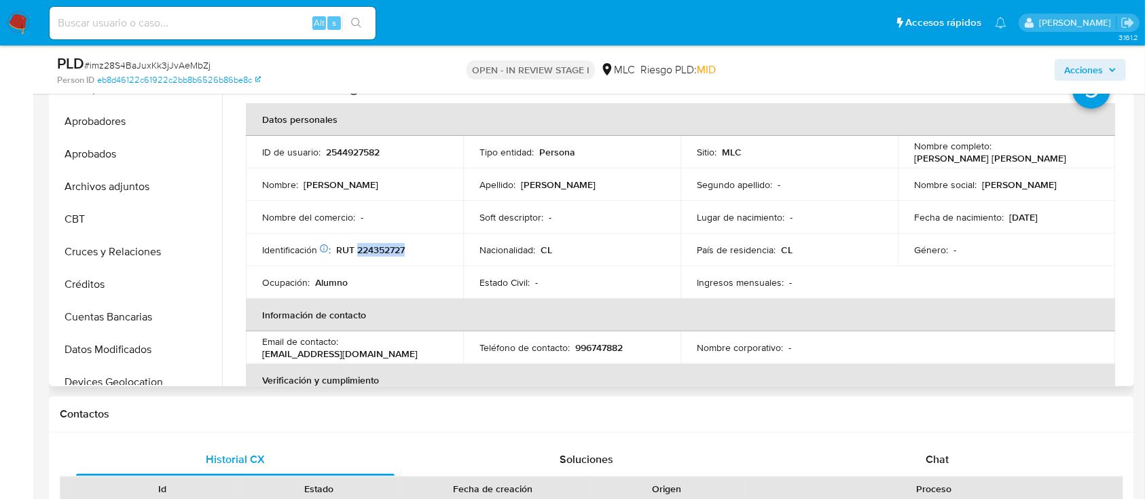
scroll to position [5, 0]
click at [81, 249] on button "Cruces y Relaciones" at bounding box center [137, 252] width 170 height 33
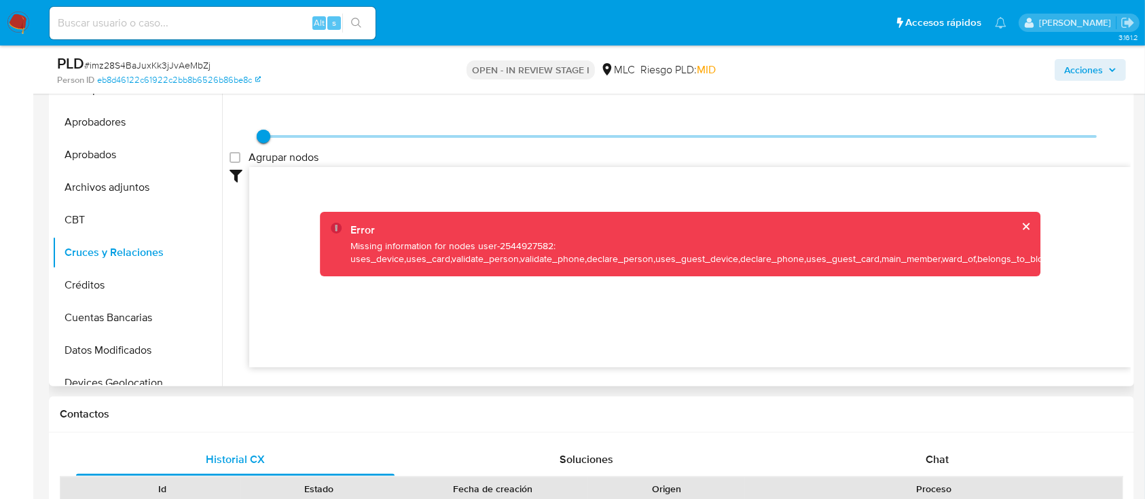
click at [1024, 229] on button "cerrar" at bounding box center [1025, 226] width 9 height 9
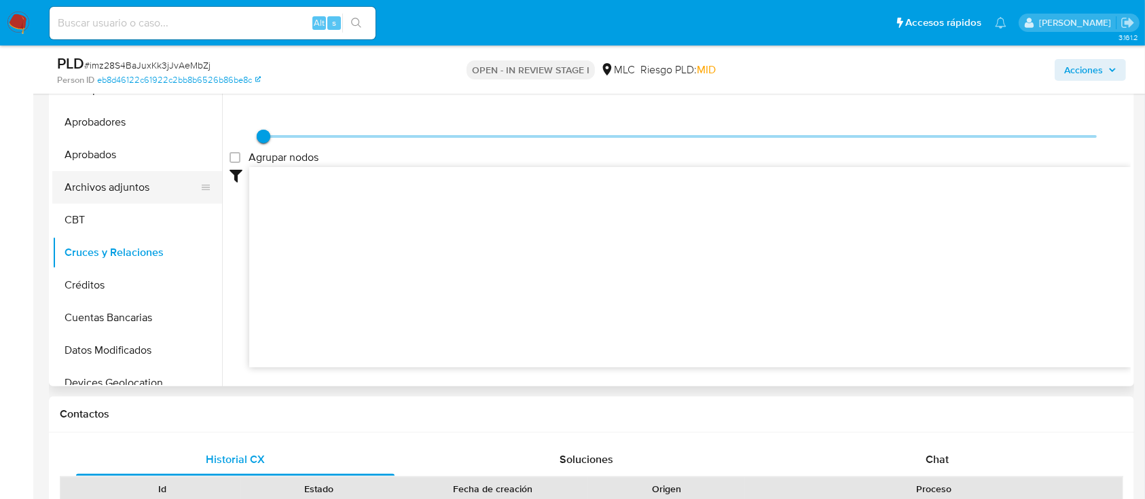
scroll to position [0, 0]
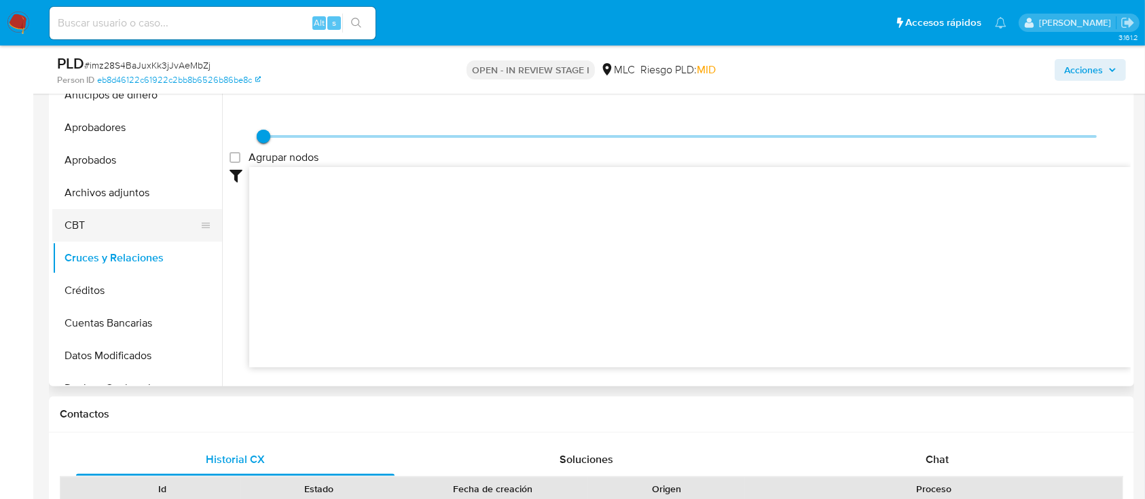
click at [138, 230] on button "CBT" at bounding box center [131, 225] width 159 height 33
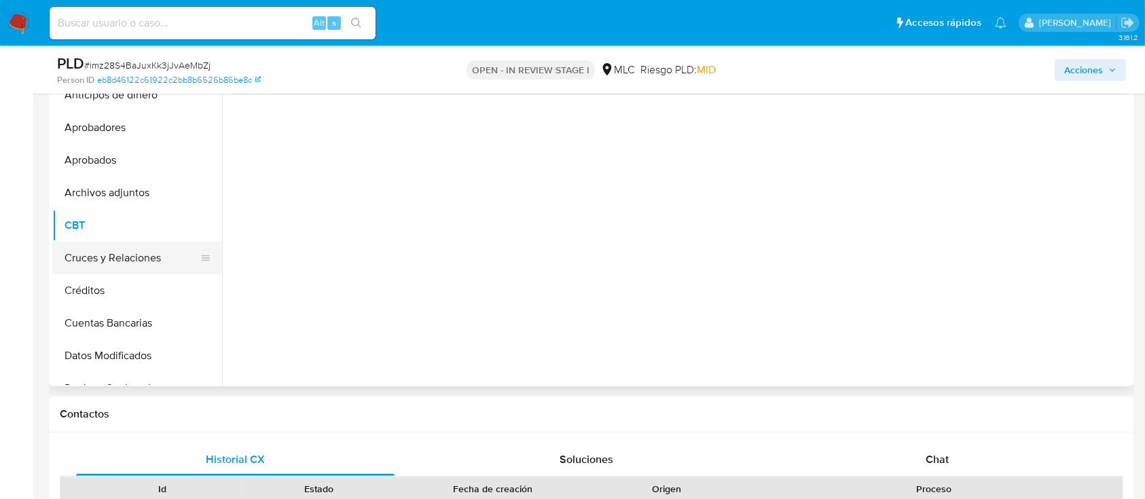
click at [139, 255] on button "Cruces y Relaciones" at bounding box center [131, 258] width 159 height 33
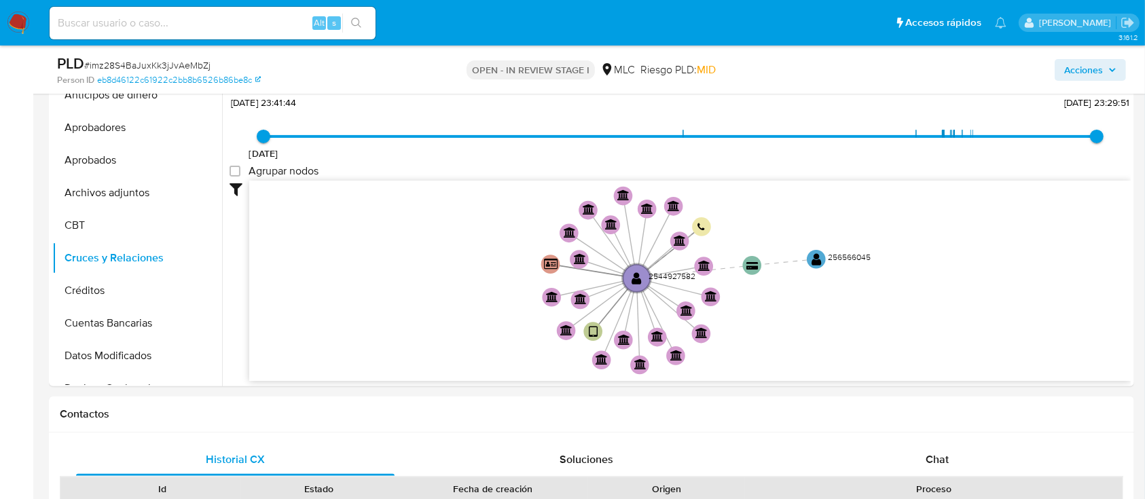
drag, startPoint x: 792, startPoint y: 301, endPoint x: 745, endPoint y: 305, distance: 47.6
click at [745, 305] on icon "user-2544927582  2544927582 device-686c856871c0deeeb8481ce3  card-KPFUFEACFYT…" at bounding box center [689, 279] width 881 height 197
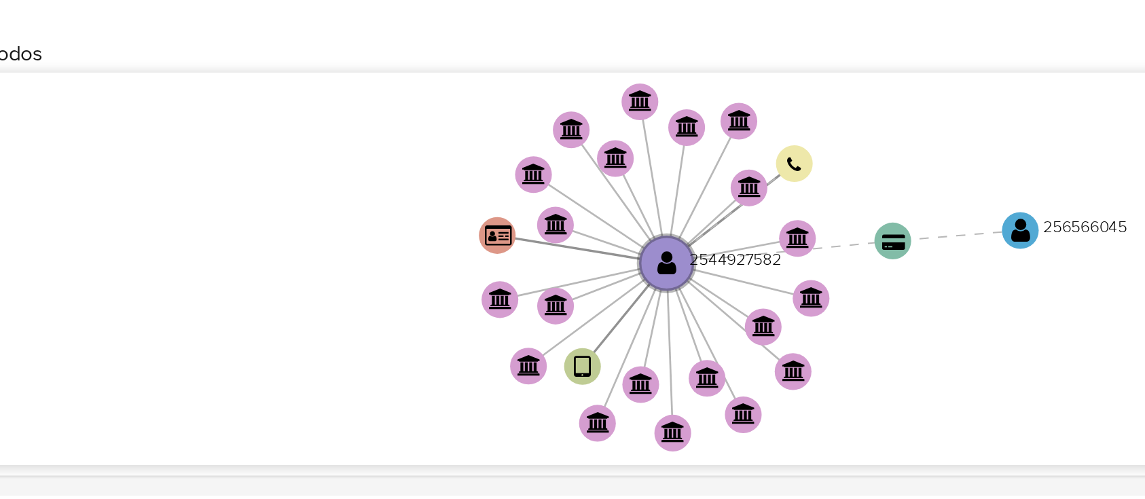
scroll to position [314, 0]
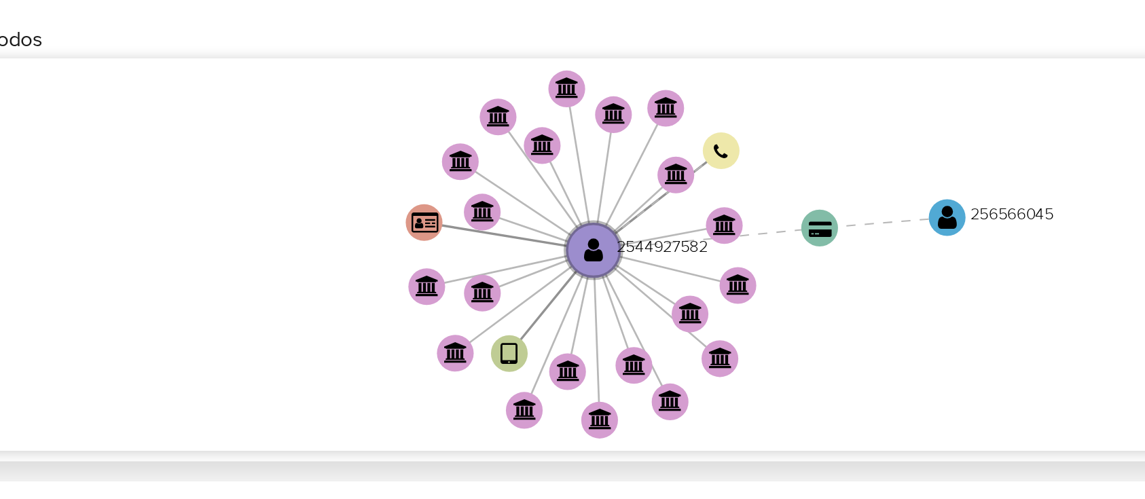
drag, startPoint x: 756, startPoint y: 323, endPoint x: 736, endPoint y: 329, distance: 20.4
click at [736, 329] on icon "user-2544927582  2544927582 device-686c856871c0deeeb8481ce3  card-KPFUFEACFYT…" at bounding box center [689, 279] width 881 height 197
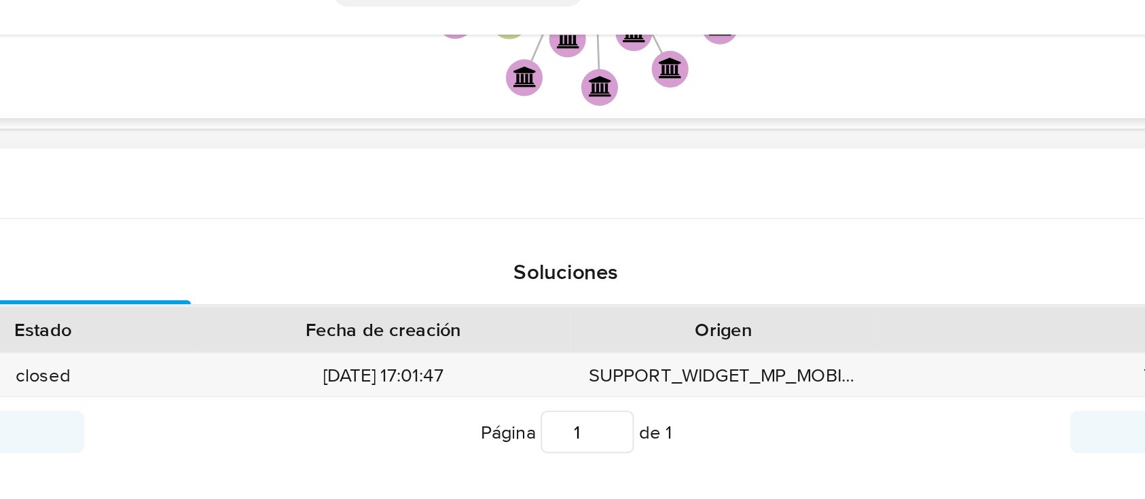
scroll to position [558, 0]
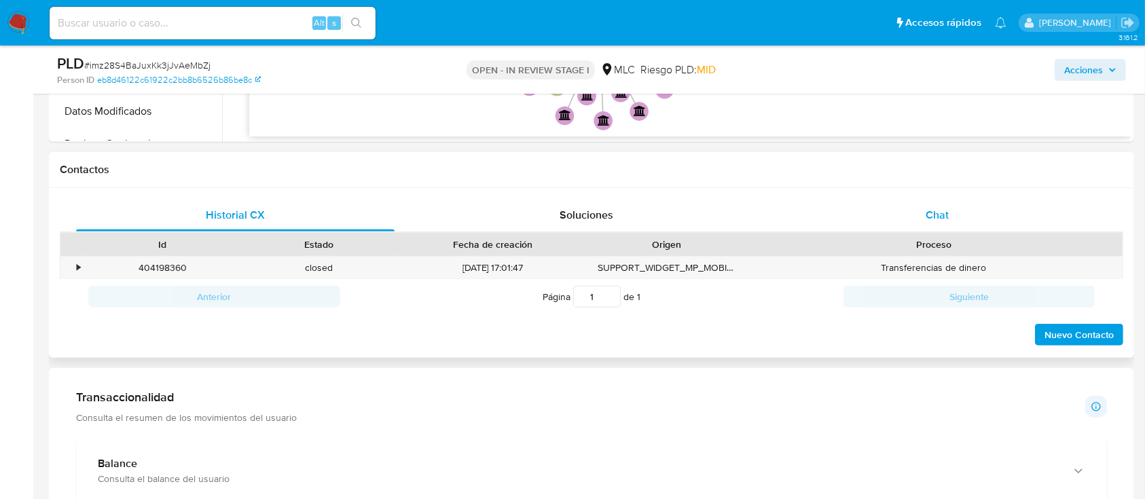
click at [929, 209] on span "Chat" at bounding box center [936, 215] width 23 height 16
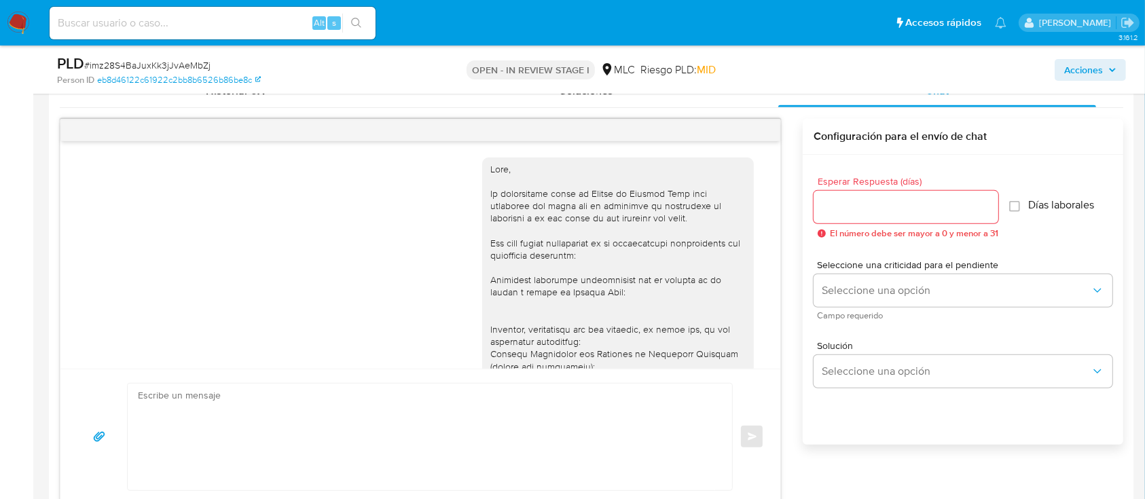
scroll to position [319, 0]
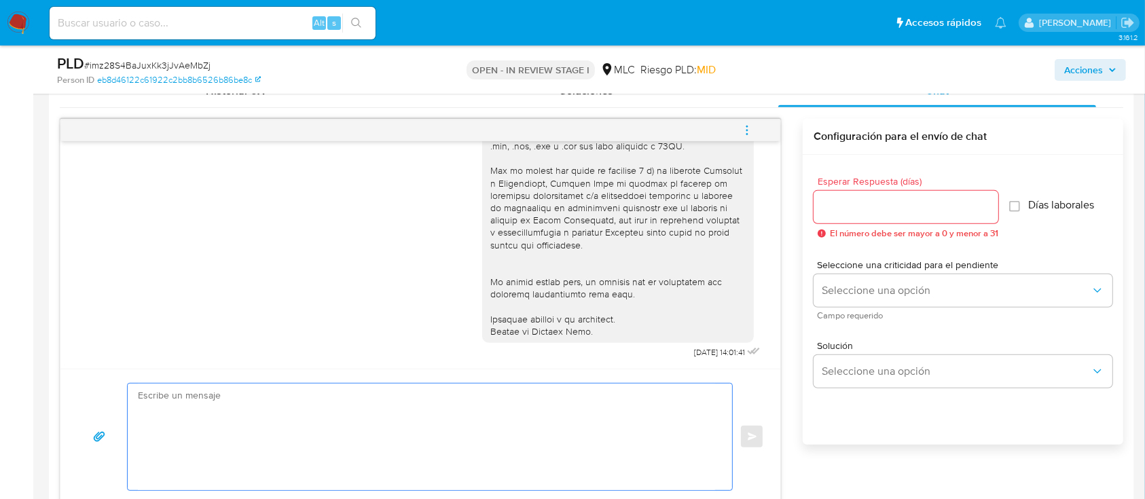
click at [686, 399] on textarea at bounding box center [426, 437] width 577 height 107
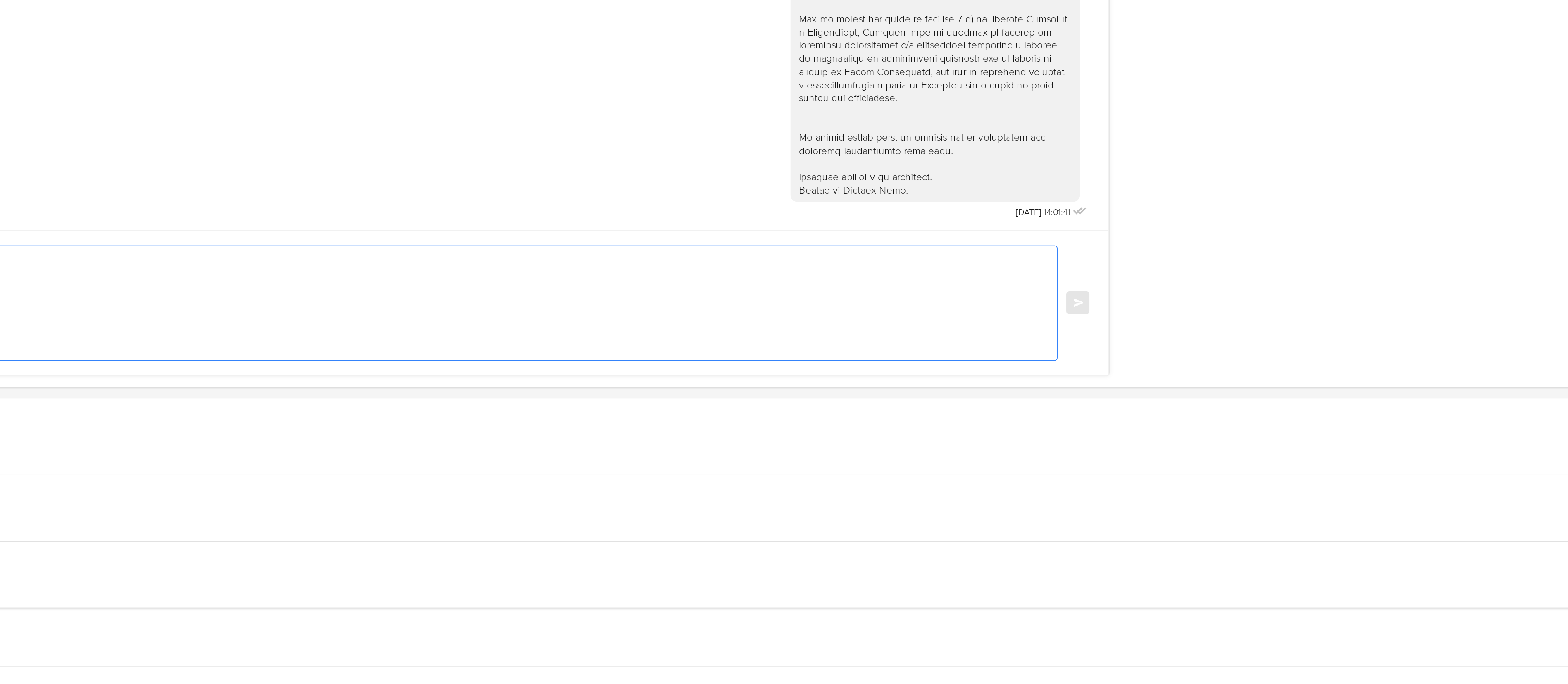
scroll to position [594, 0]
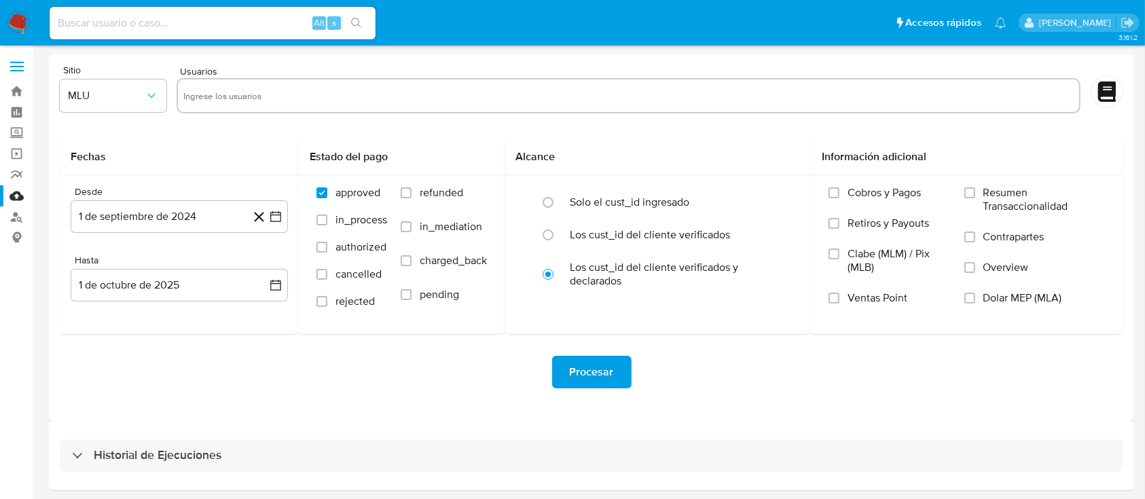
click at [230, 101] on input "text" at bounding box center [628, 96] width 890 height 22
paste input "2544927582"
type input "2544927582"
click at [113, 96] on span "MLU" at bounding box center [106, 96] width 77 height 14
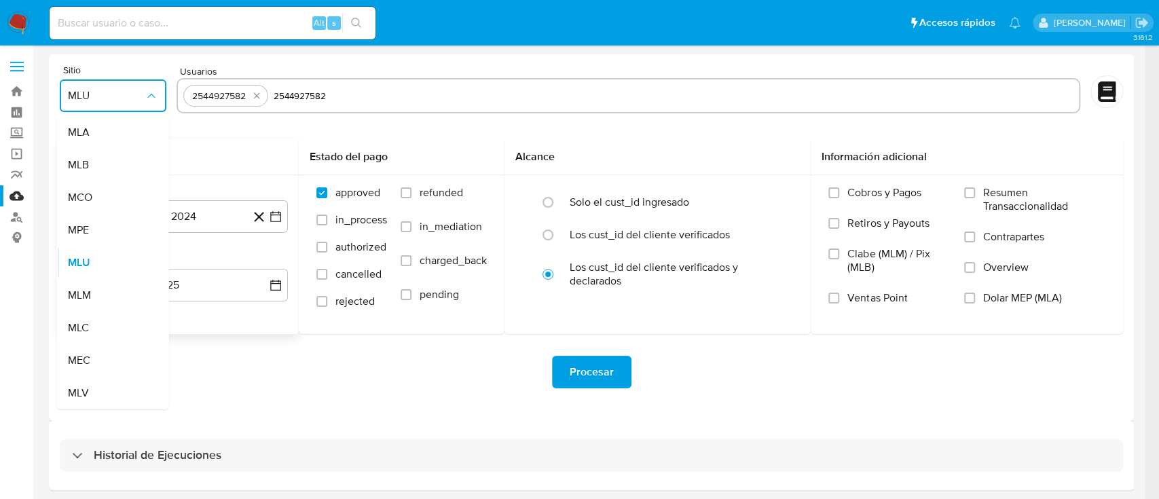
drag, startPoint x: 88, startPoint y: 331, endPoint x: 137, endPoint y: 254, distance: 91.9
click at [88, 331] on span "MLC" at bounding box center [78, 328] width 21 height 14
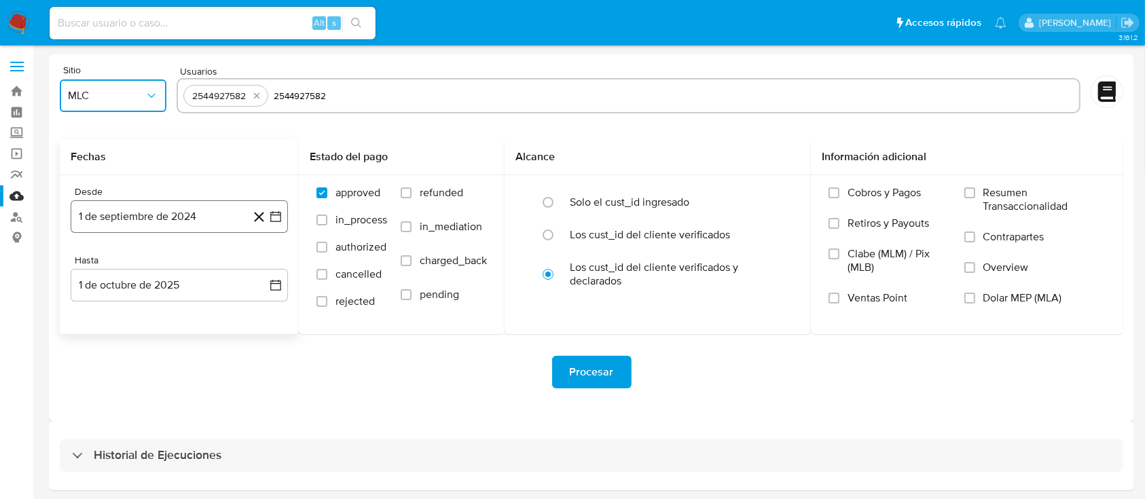
click at [183, 219] on button "1 de septiembre de 2024" at bounding box center [179, 216] width 217 height 33
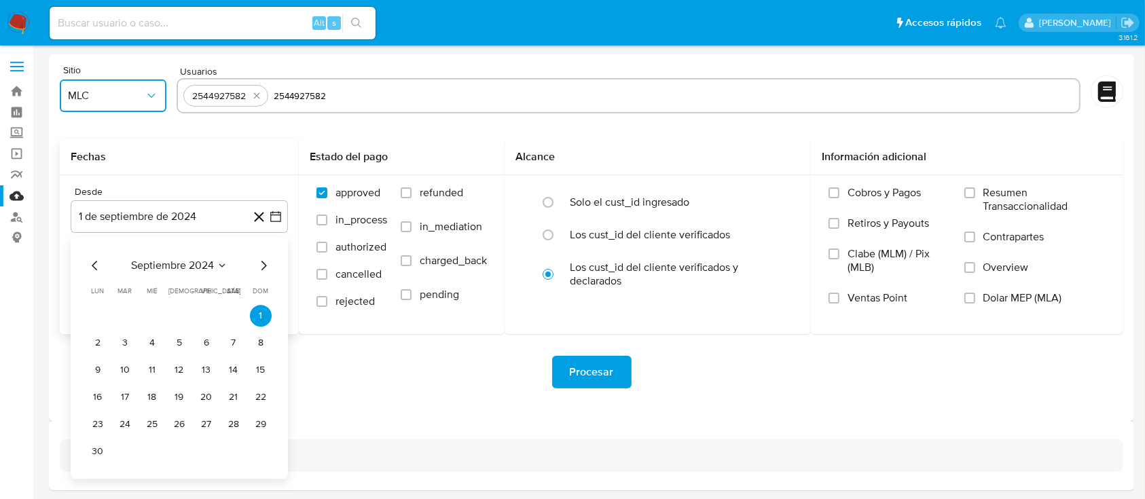
click at [91, 260] on icon "Mes anterior" at bounding box center [95, 265] width 16 height 16
click at [255, 401] on button "25" at bounding box center [261, 397] width 22 height 22
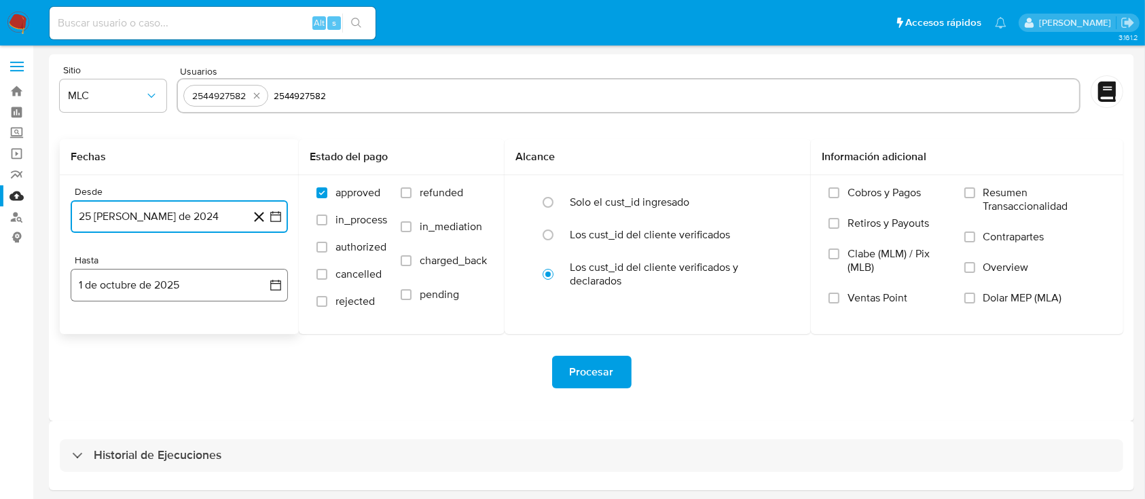
click at [139, 277] on button "1 de octubre de 2025" at bounding box center [179, 285] width 217 height 33
click at [92, 334] on icon "Mes anterior" at bounding box center [94, 334] width 5 height 10
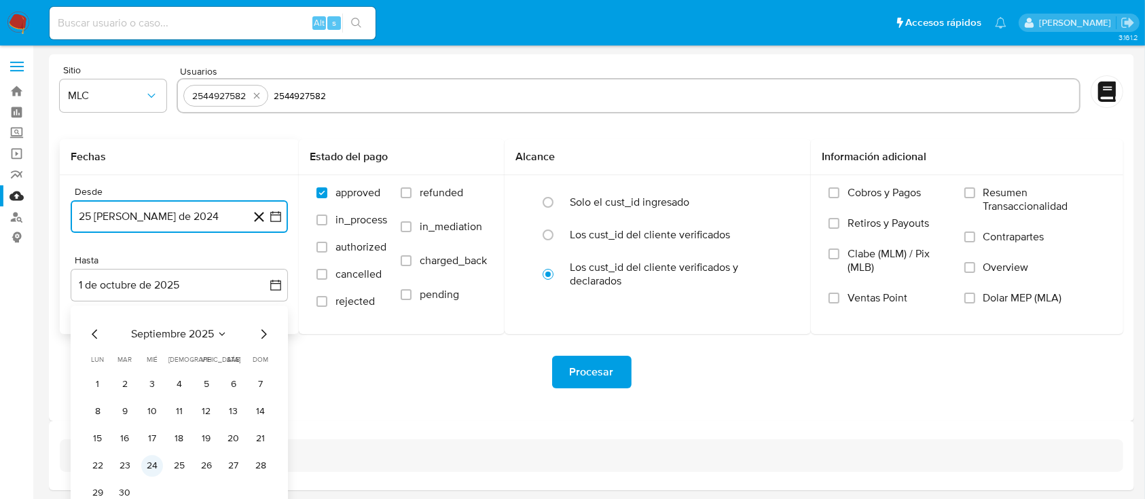
click at [147, 470] on button "24" at bounding box center [152, 466] width 22 height 22
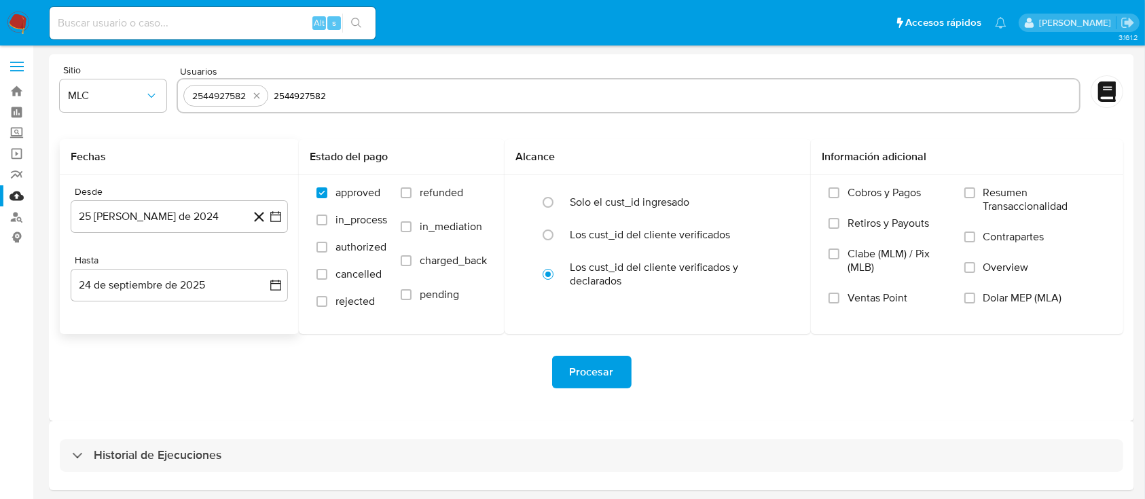
click at [212, 398] on div "Procesar" at bounding box center [591, 372] width 1063 height 76
click at [570, 376] on span "Procesar" at bounding box center [592, 372] width 44 height 30
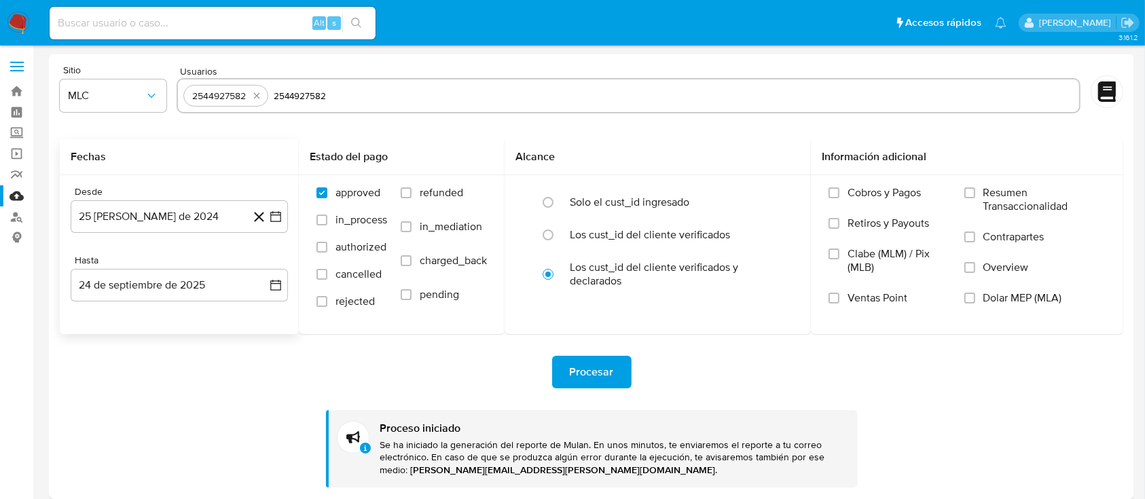
click at [446, 380] on div "Procesar" at bounding box center [591, 372] width 1063 height 33
click at [289, 370] on div "Procesar" at bounding box center [591, 372] width 1063 height 33
click at [322, 375] on div "Procesar" at bounding box center [591, 372] width 1063 height 33
click at [227, 331] on div "Desde 25 [PERSON_NAME] de 2024 [DATE] Hasta 24 de septiembre de 2025 [DATE]" at bounding box center [179, 254] width 239 height 159
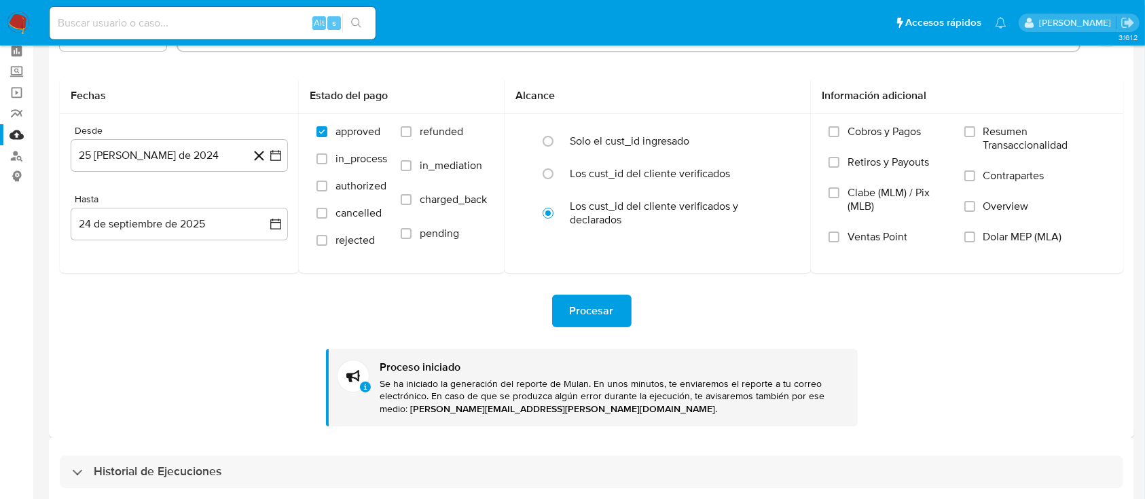
scroll to position [126, 0]
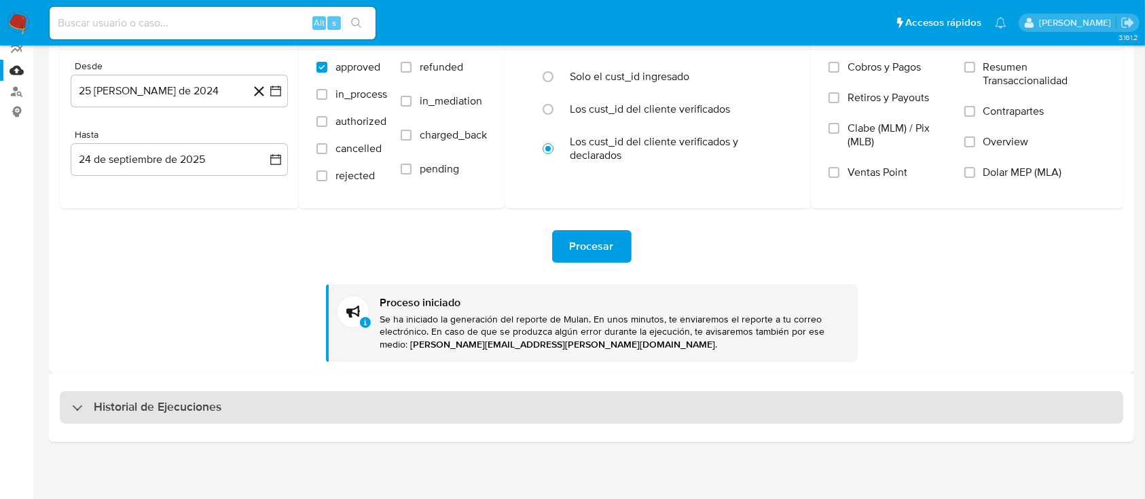
click at [464, 406] on div "Historial de Ejecuciones" at bounding box center [591, 407] width 1063 height 33
select select "10"
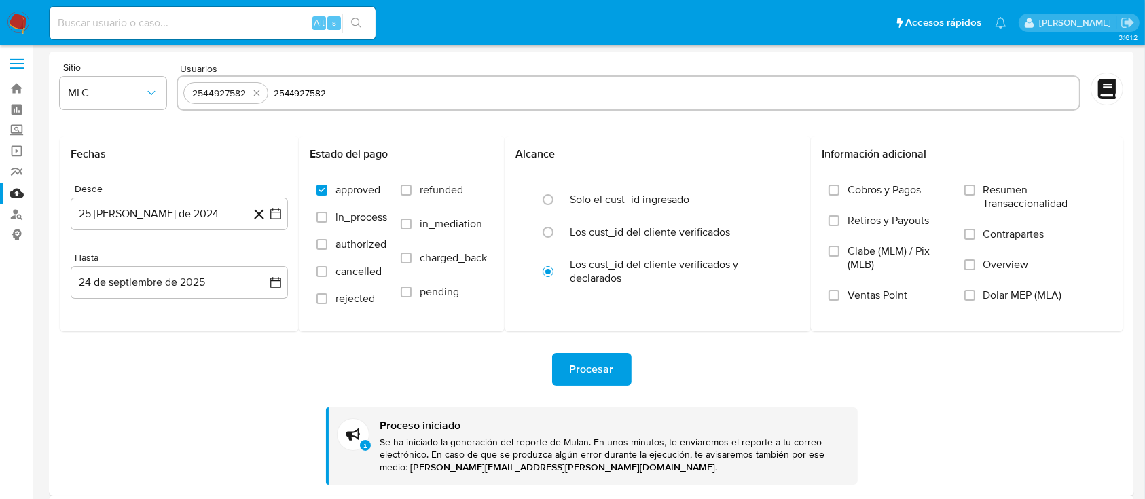
scroll to position [0, 0]
